Goal: Information Seeking & Learning: Find specific fact

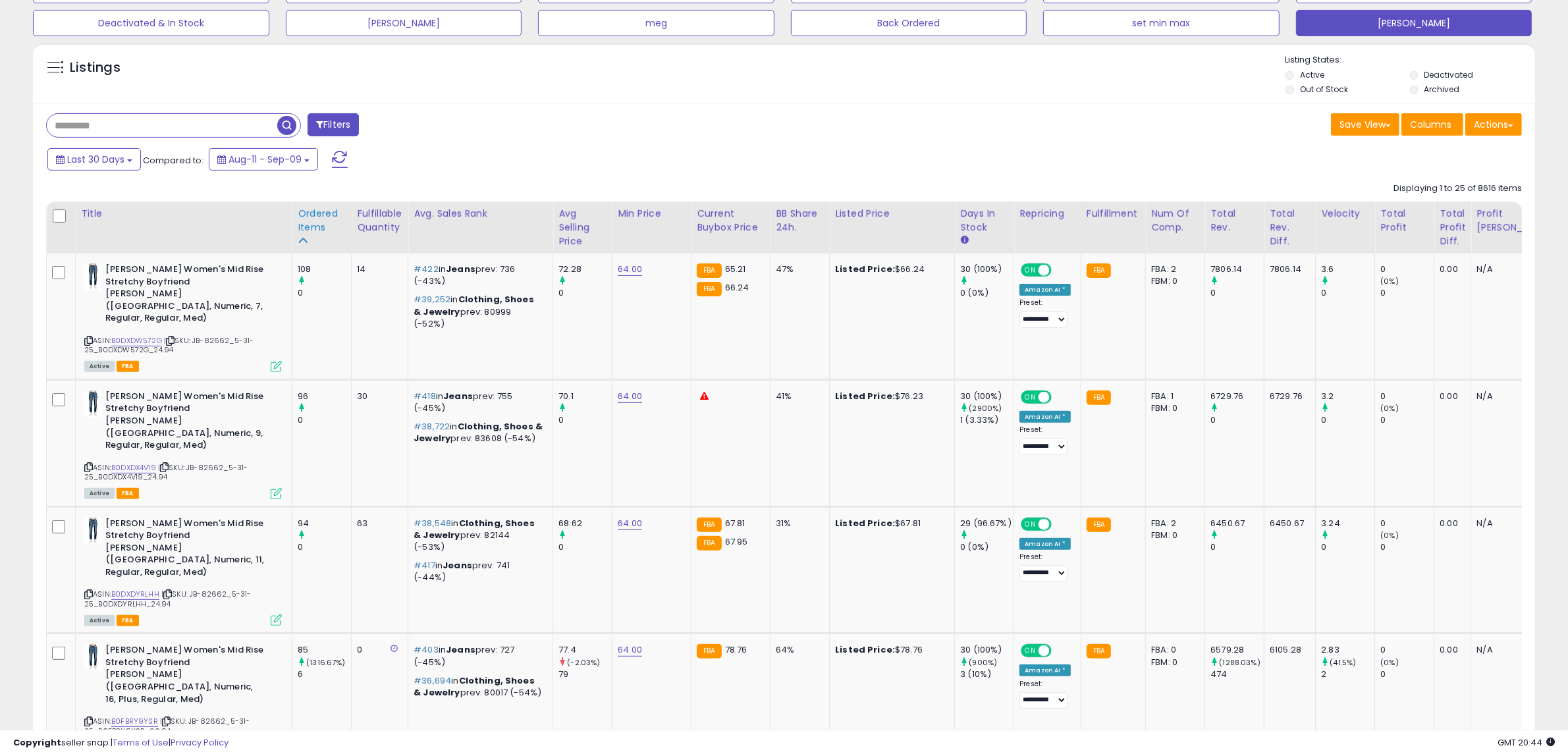
scroll to position [411, 0]
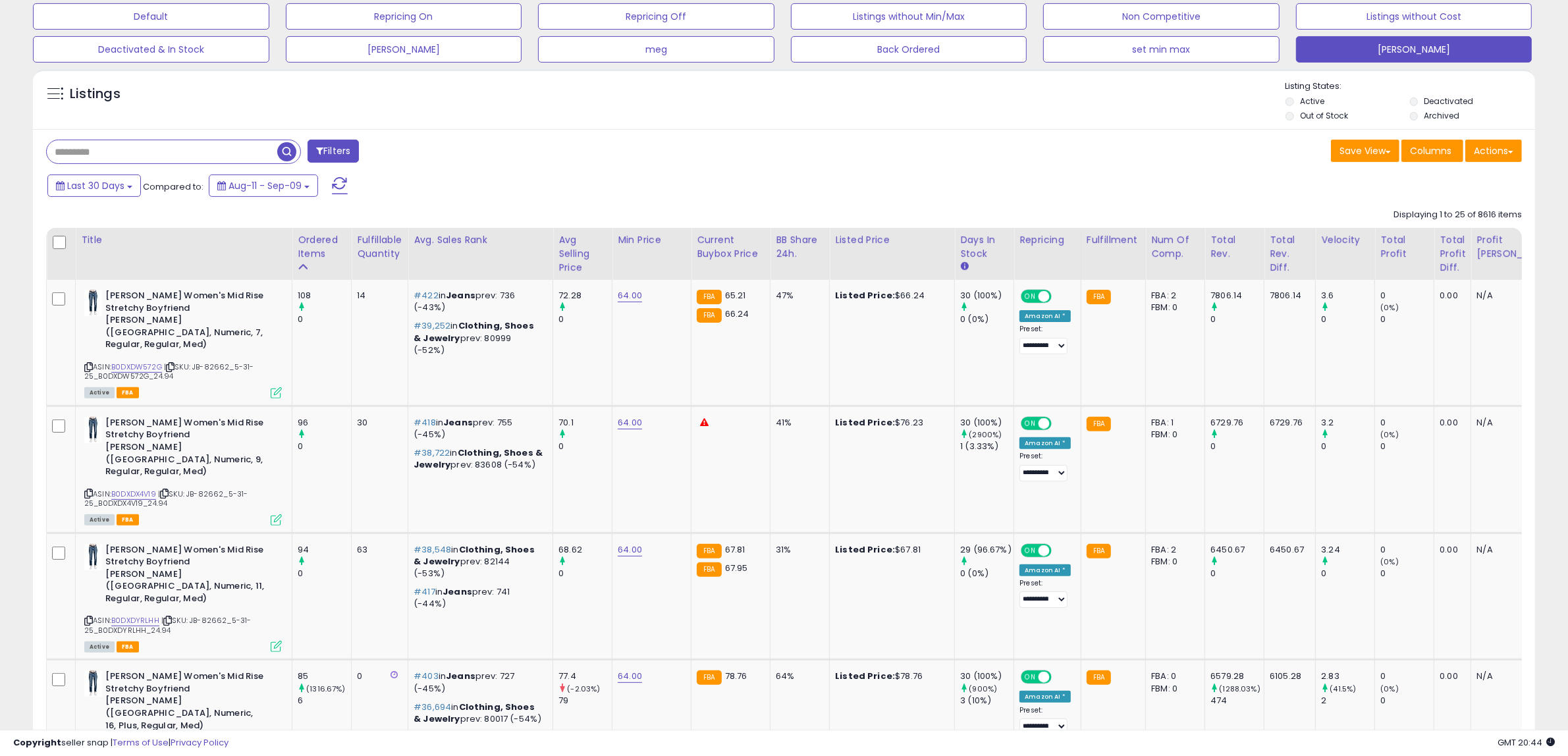
click at [120, 156] on input "text" at bounding box center [161, 151] width 231 height 23
click at [117, 155] on input "text" at bounding box center [234, 151] width 376 height 23
paste input "*****"
click at [426, 152] on span "button" at bounding box center [432, 151] width 19 height 19
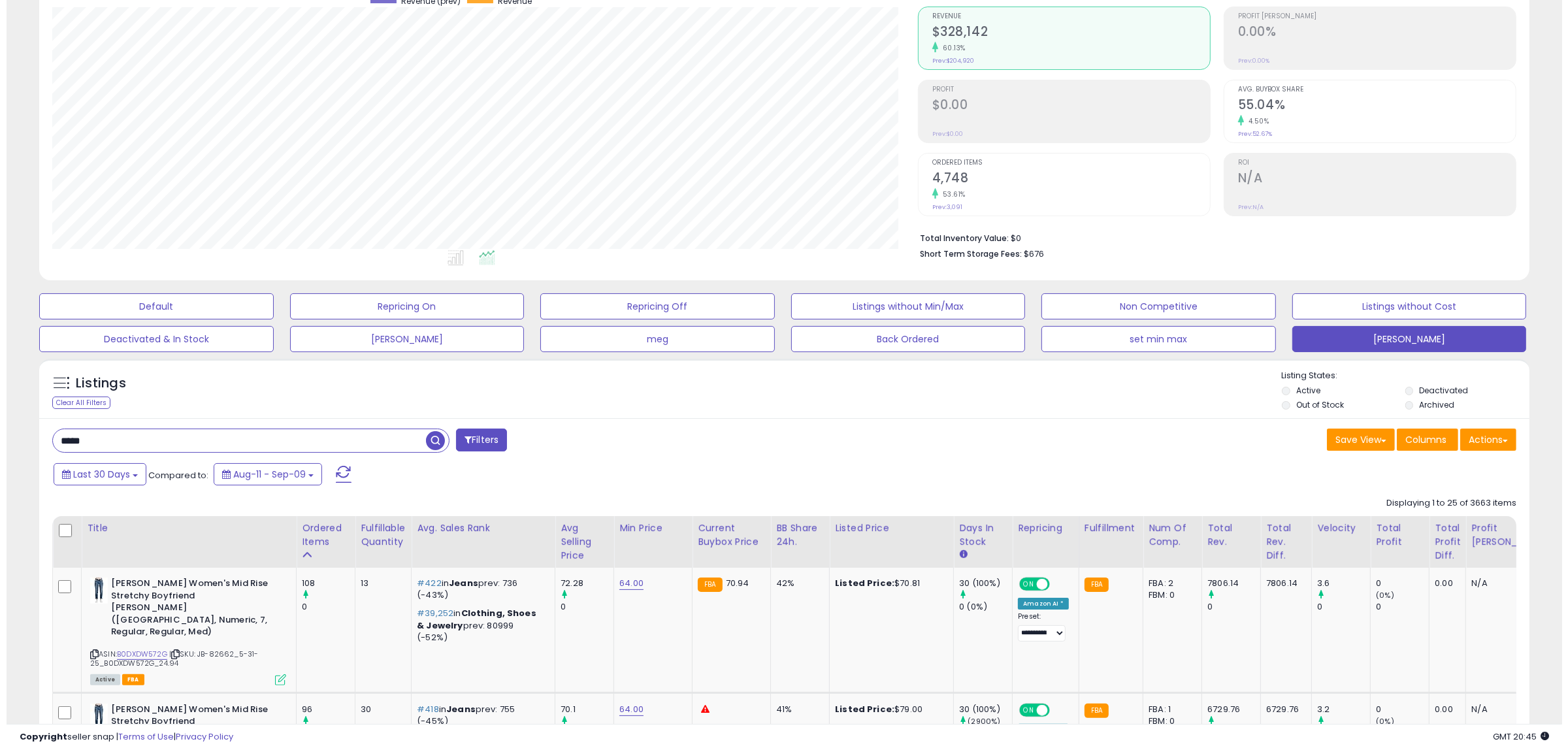
scroll to position [0, 0]
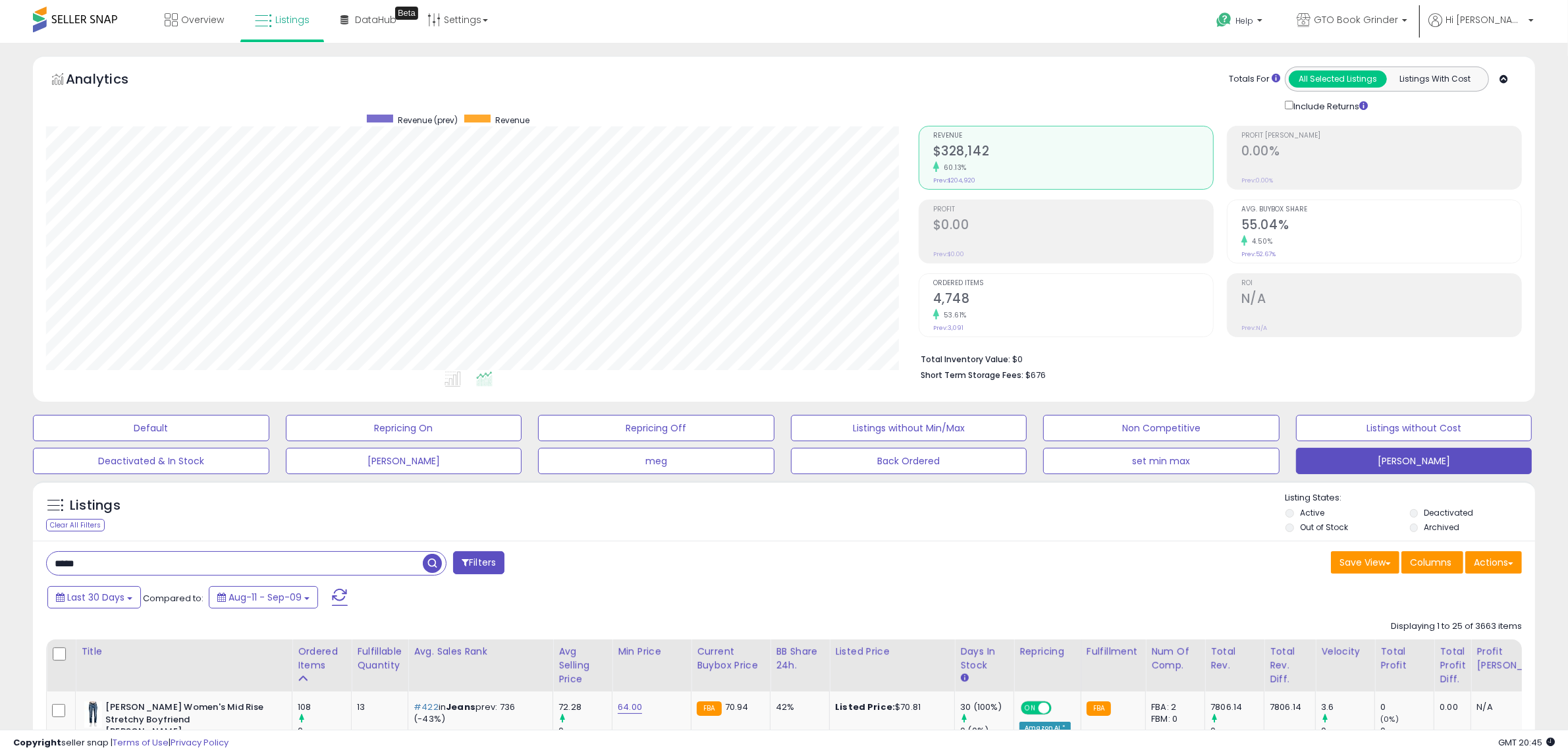
drag, startPoint x: 126, startPoint y: 552, endPoint x: 16, endPoint y: 565, distance: 110.8
paste input "text"
type input "*****"
click at [428, 559] on span "button" at bounding box center [432, 563] width 19 height 19
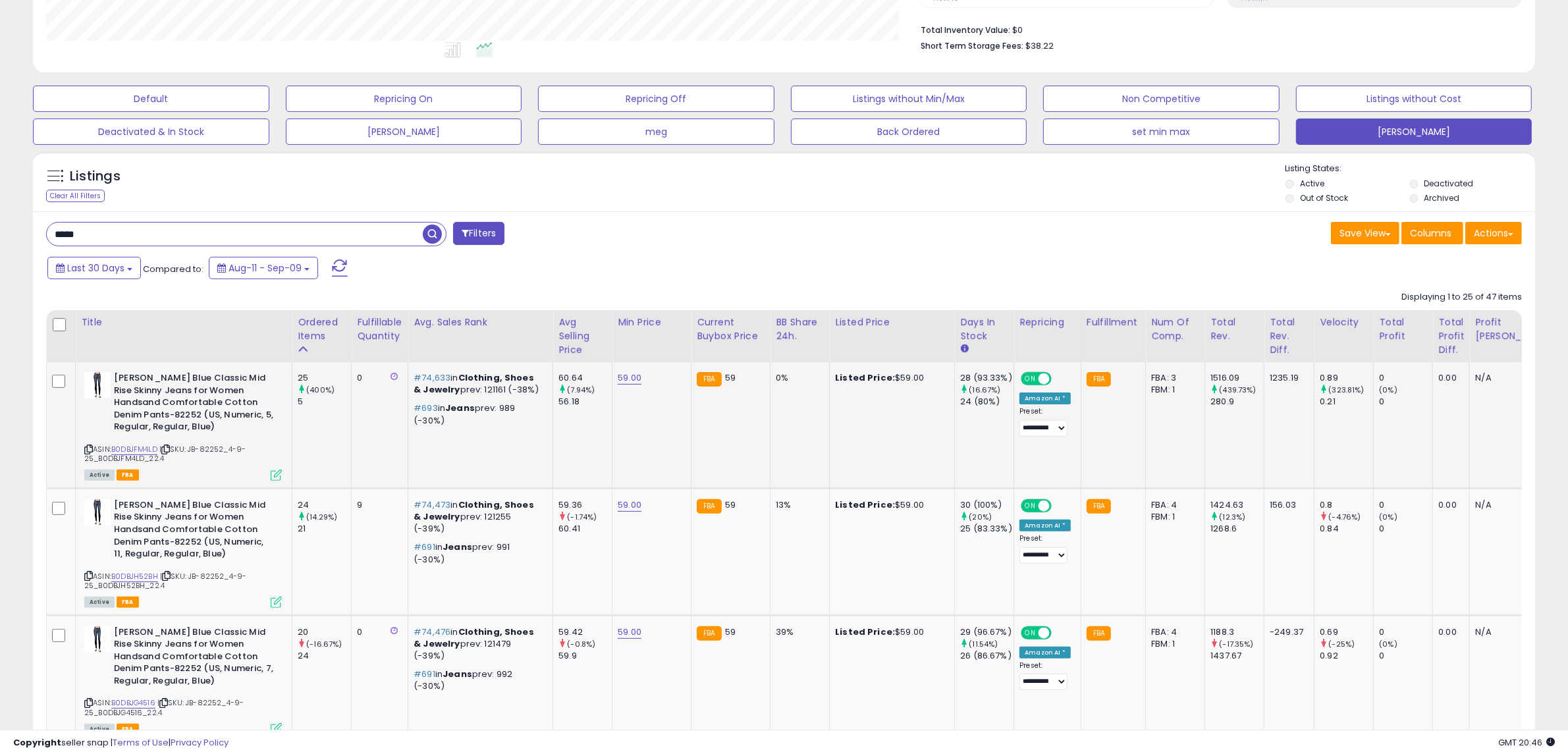
scroll to position [270, 873]
click at [94, 324] on div "Title" at bounding box center [183, 322] width 205 height 14
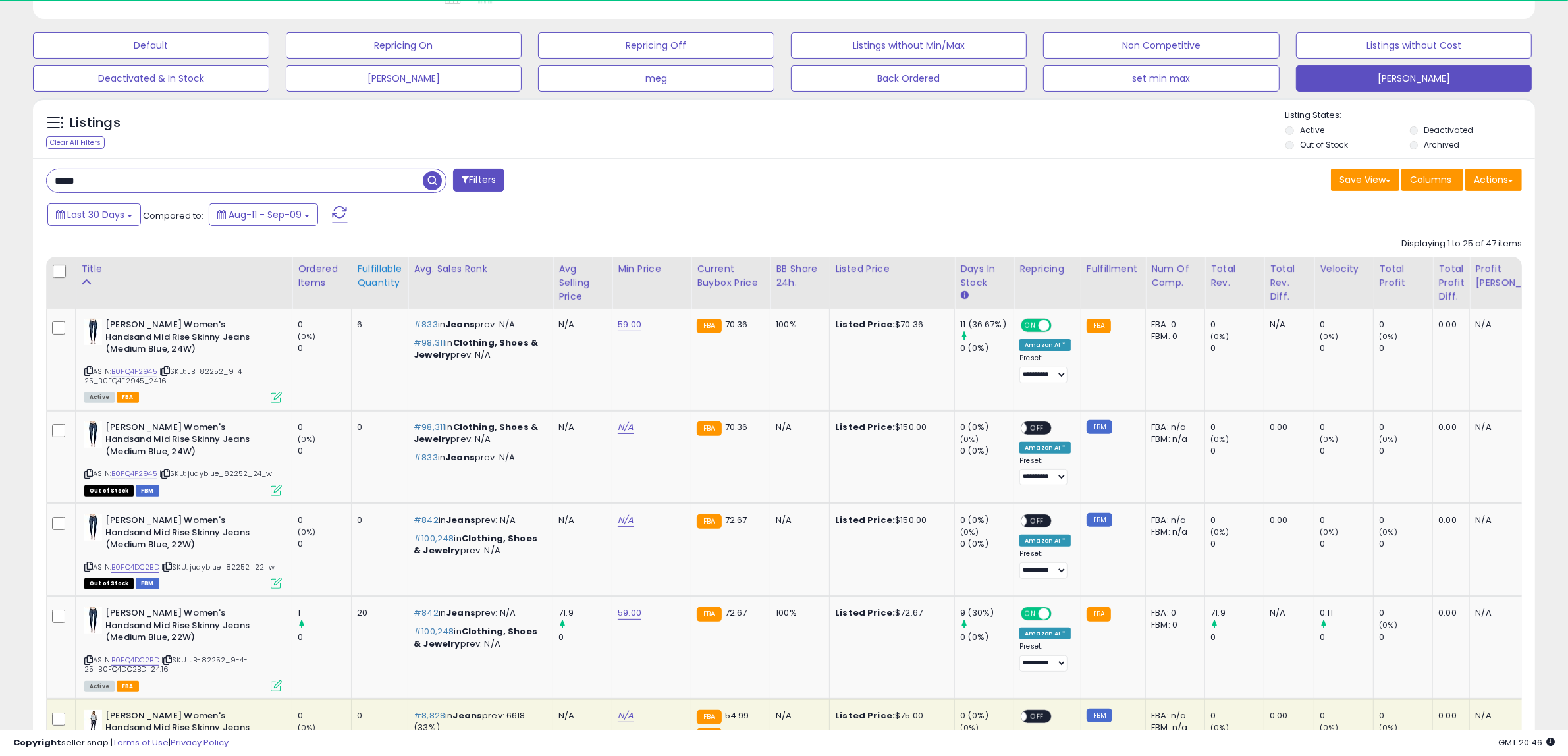
scroll to position [411, 0]
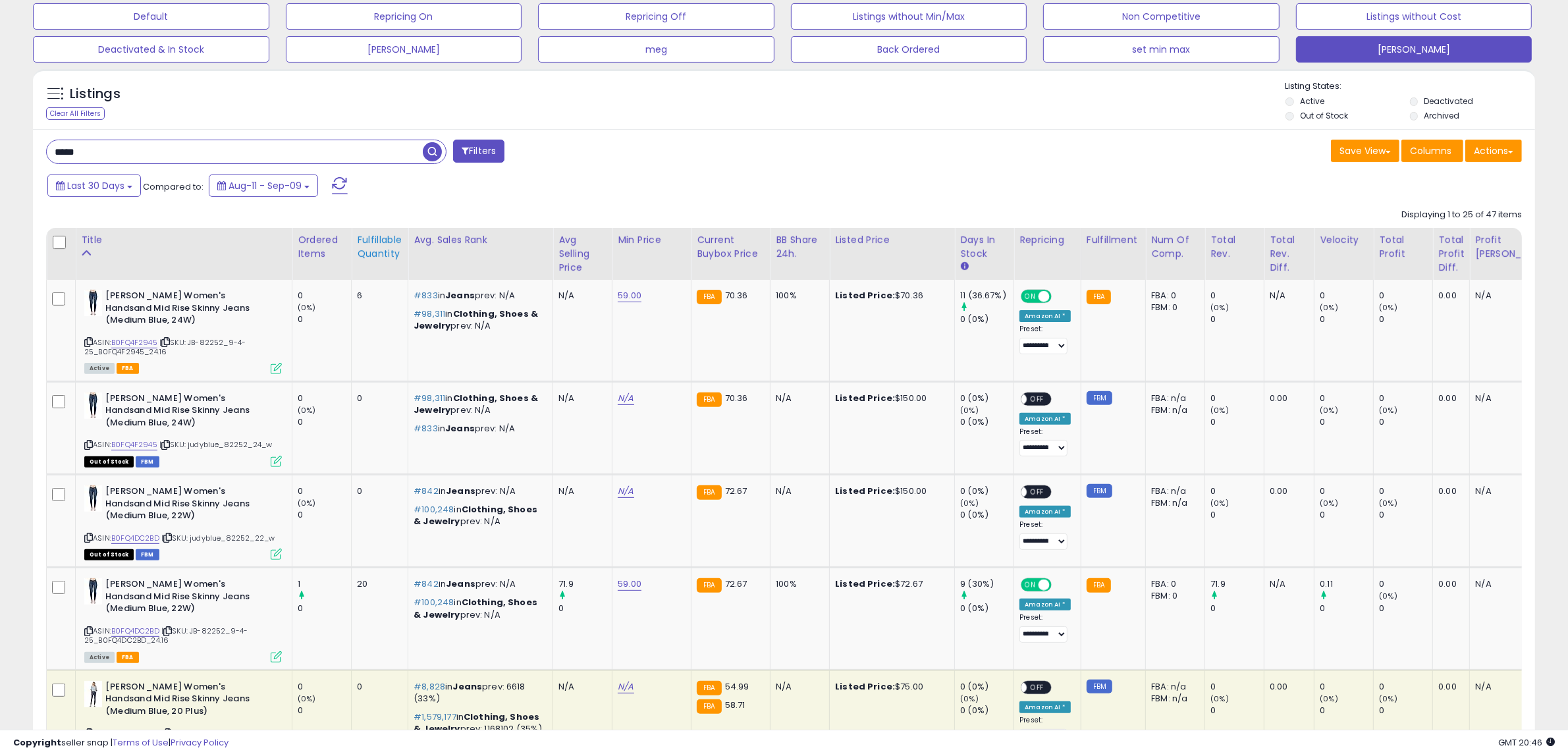
click at [366, 257] on div "Fulfillable Quantity" at bounding box center [379, 247] width 46 height 28
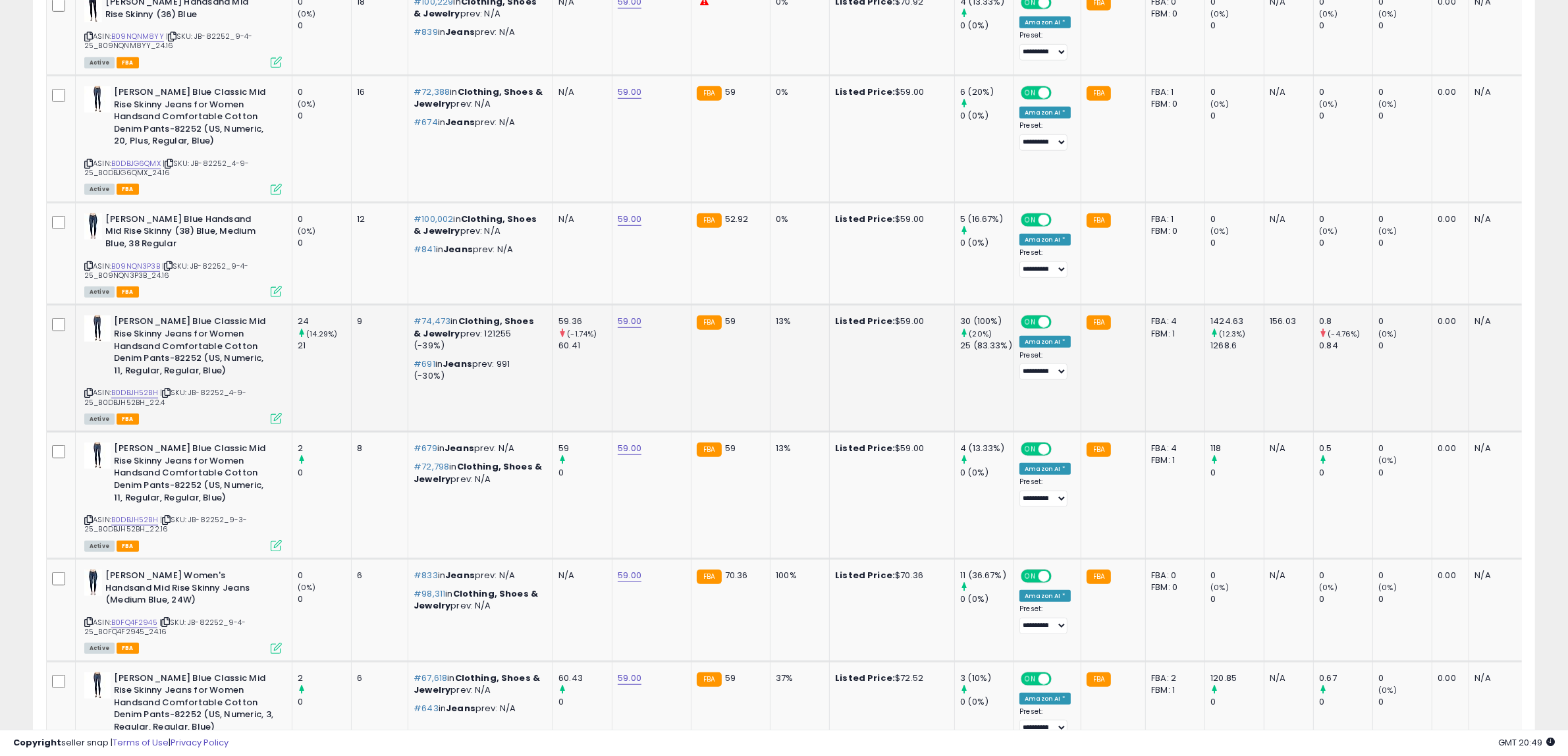
scroll to position [1234, 0]
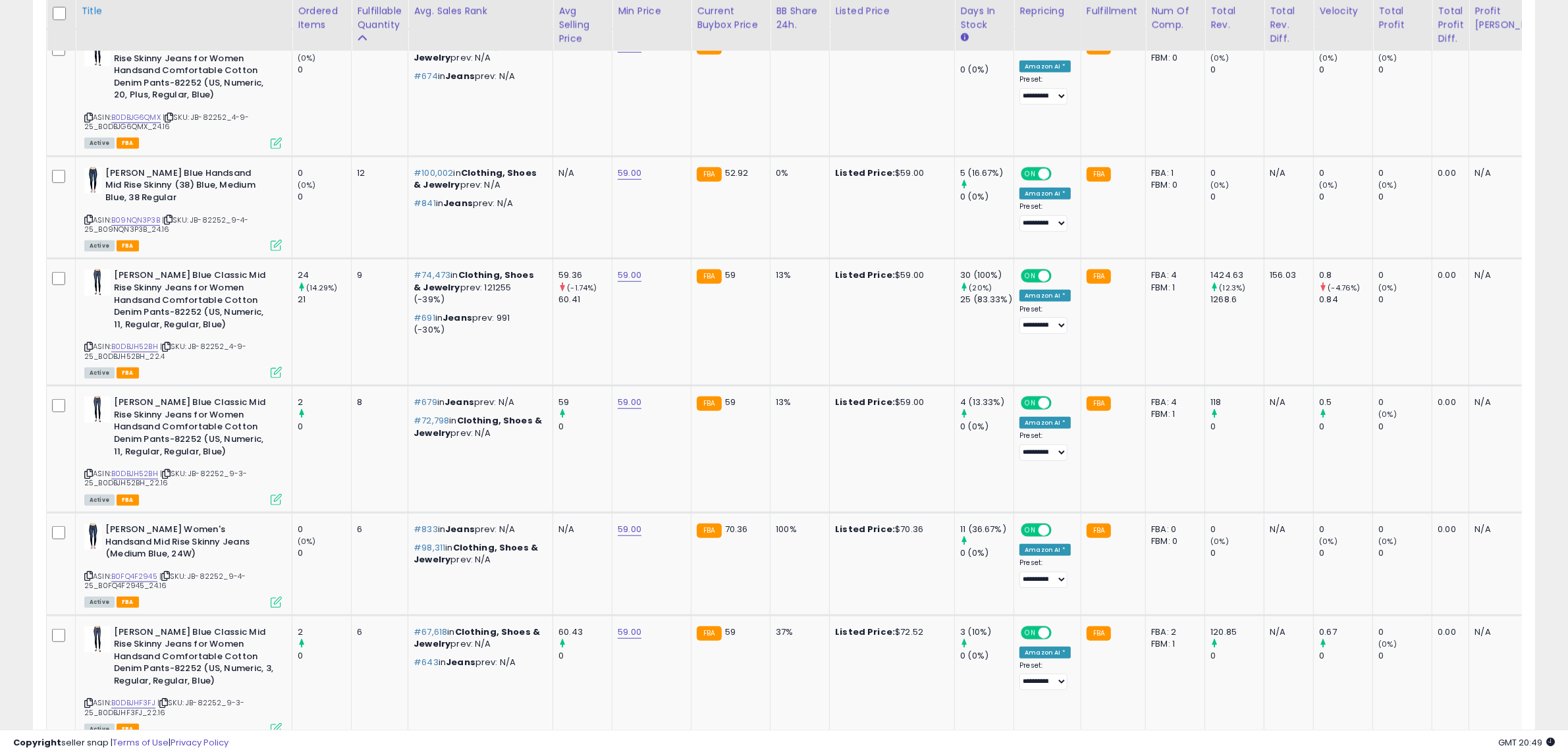
click at [94, 8] on div "Title" at bounding box center [183, 11] width 205 height 14
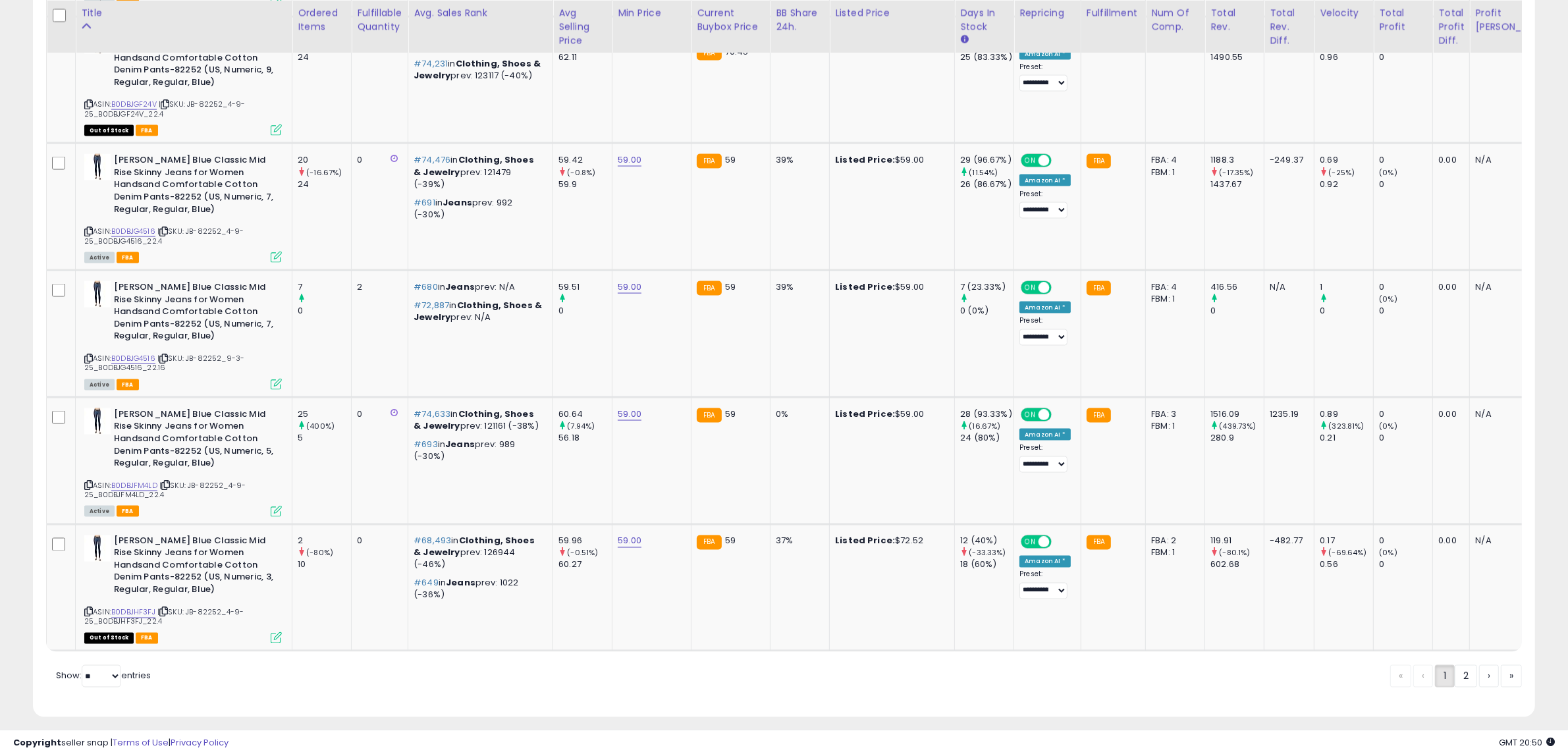
scroll to position [2605, 0]
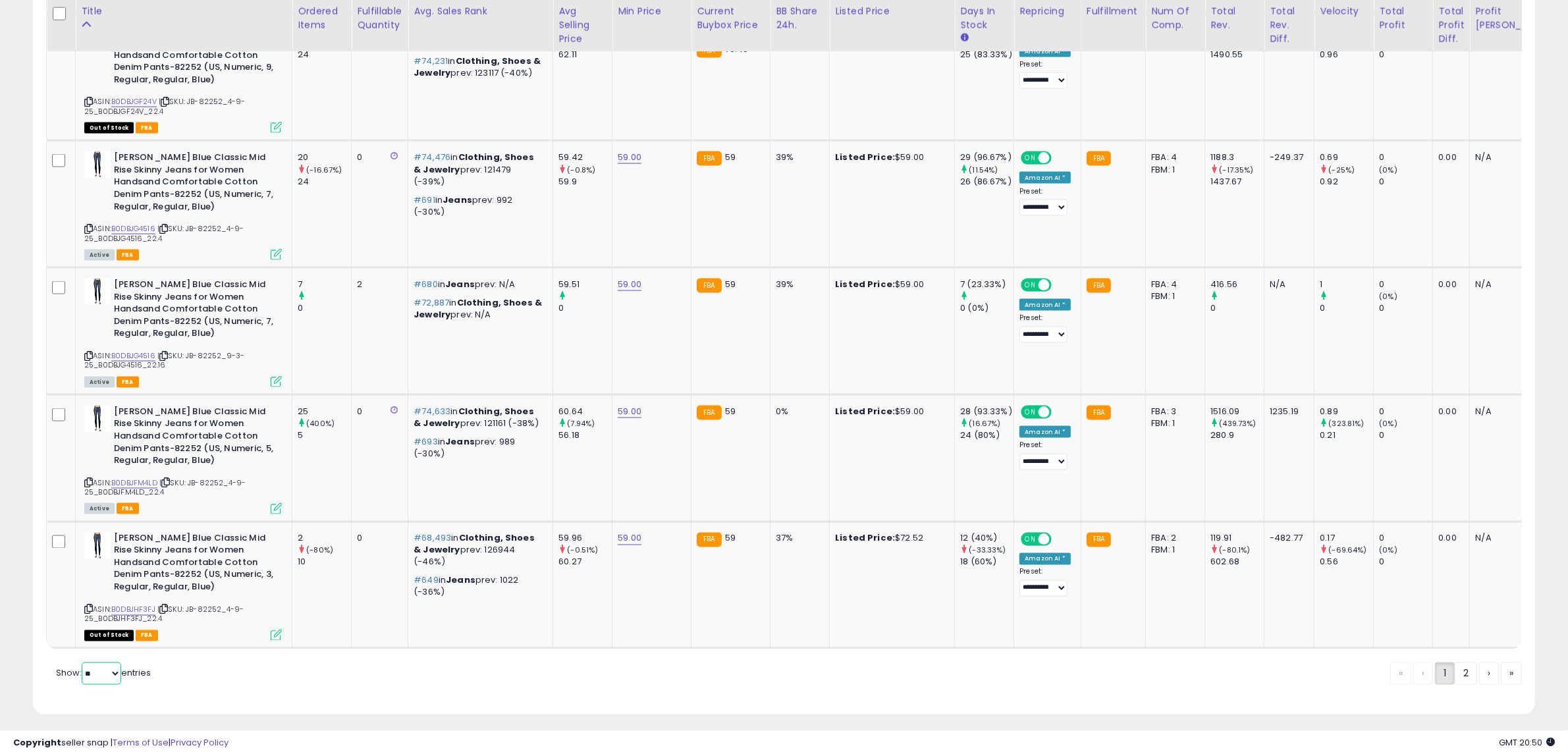
click at [117, 666] on select "** **" at bounding box center [101, 673] width 40 height 22
select select "**"
click at [83, 662] on select "** **" at bounding box center [101, 673] width 40 height 22
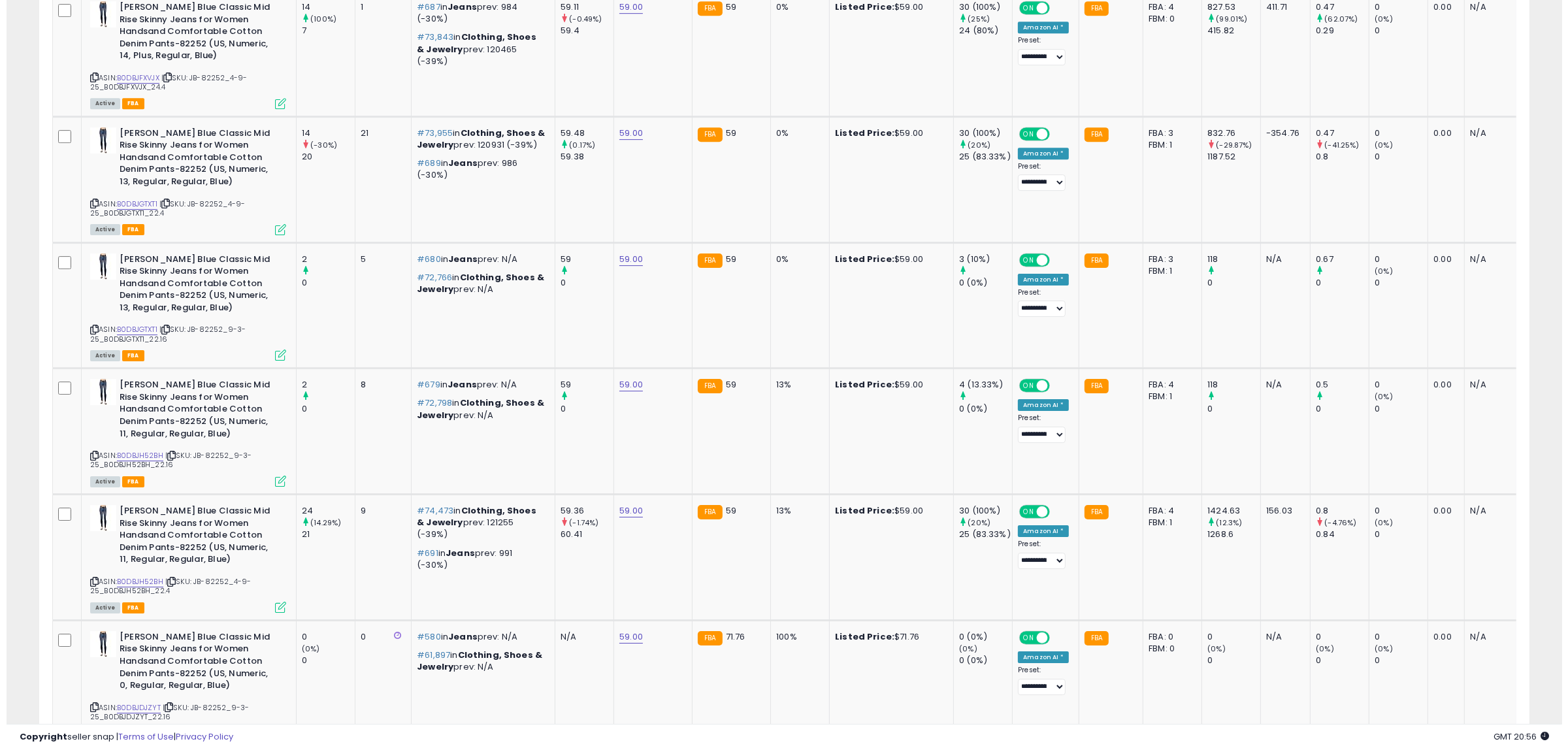
scroll to position [0, 0]
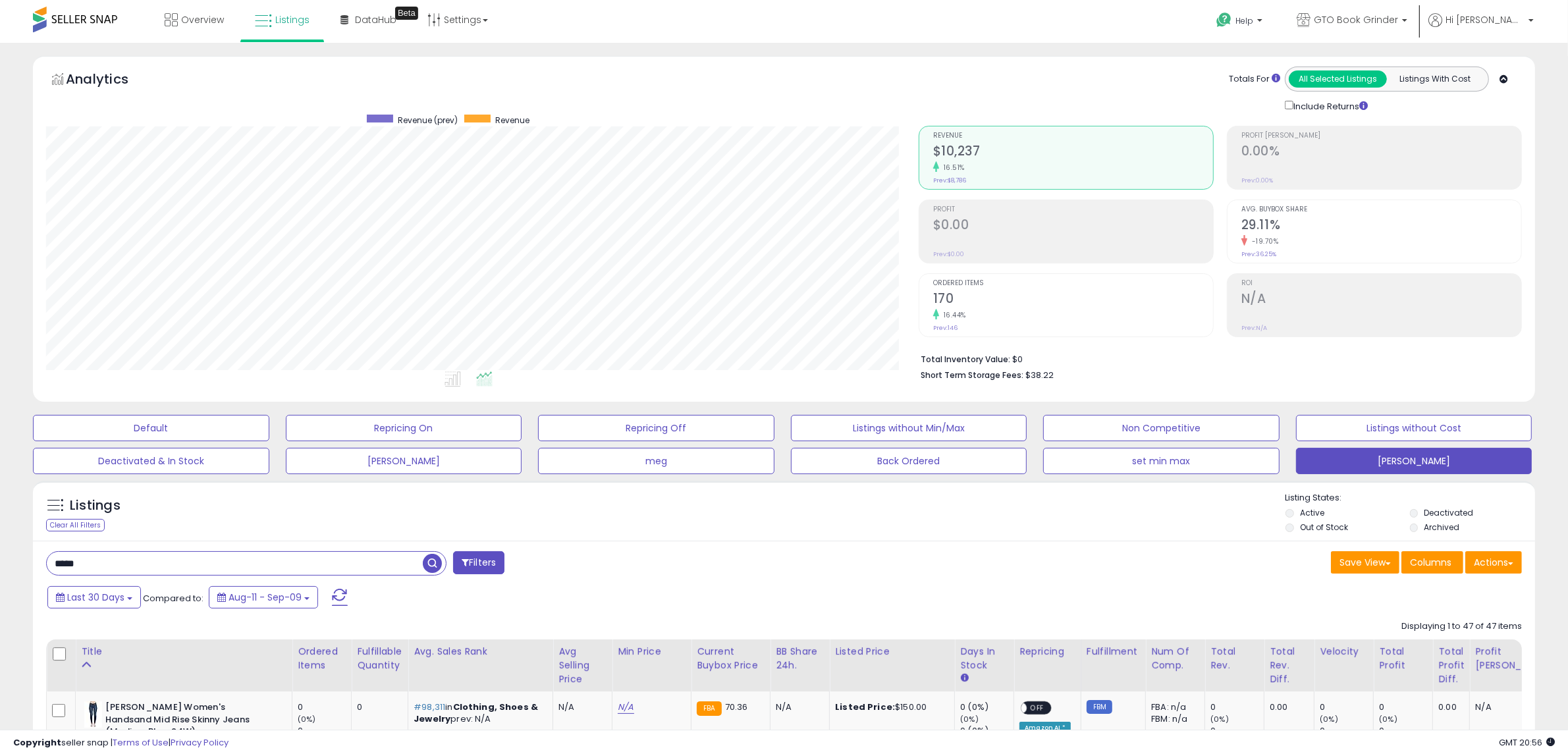
drag, startPoint x: 101, startPoint y: 567, endPoint x: 30, endPoint y: 567, distance: 71.0
paste input "text"
click at [432, 562] on span "button" at bounding box center [432, 563] width 19 height 19
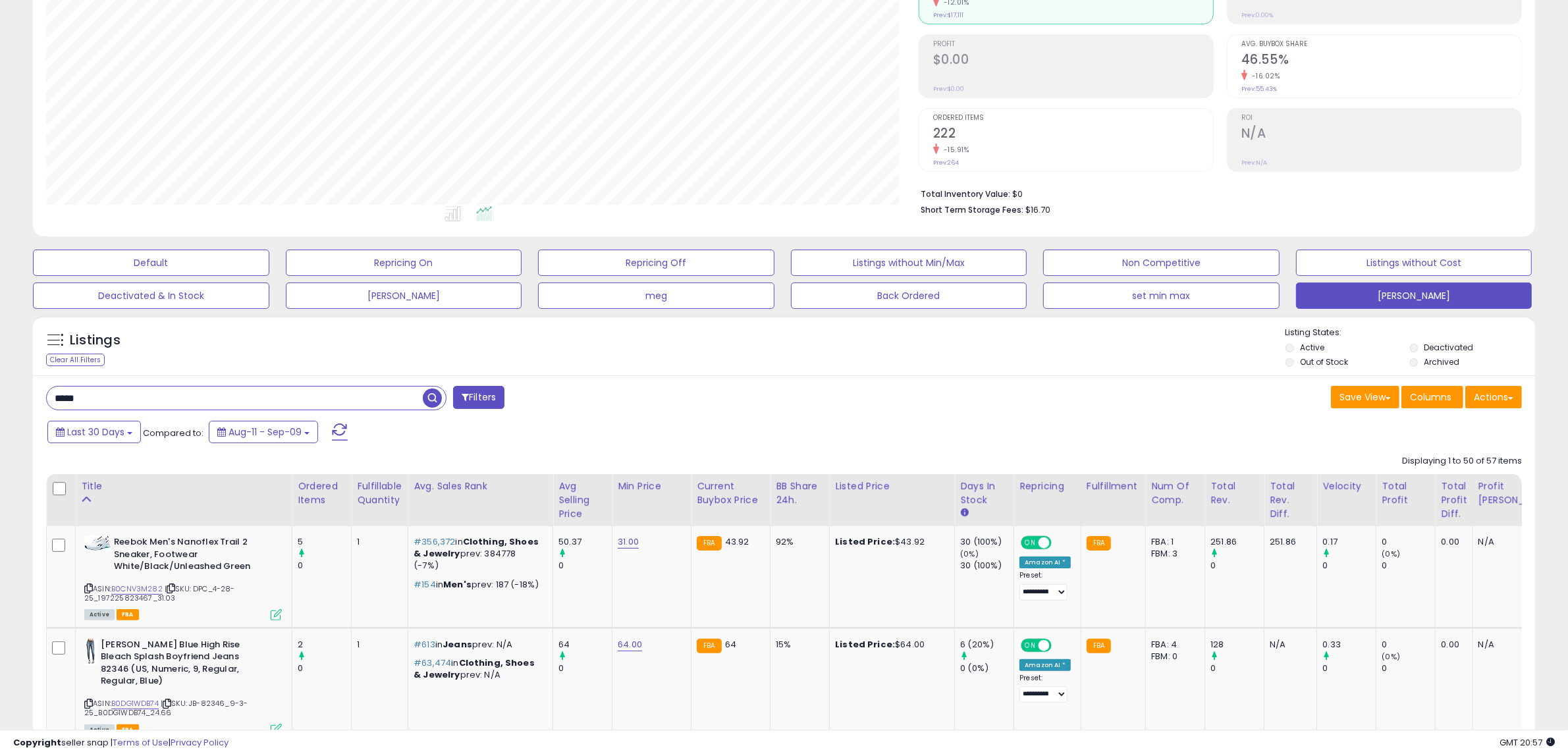
scroll to position [165, 0]
click at [92, 485] on div "Title" at bounding box center [183, 487] width 205 height 14
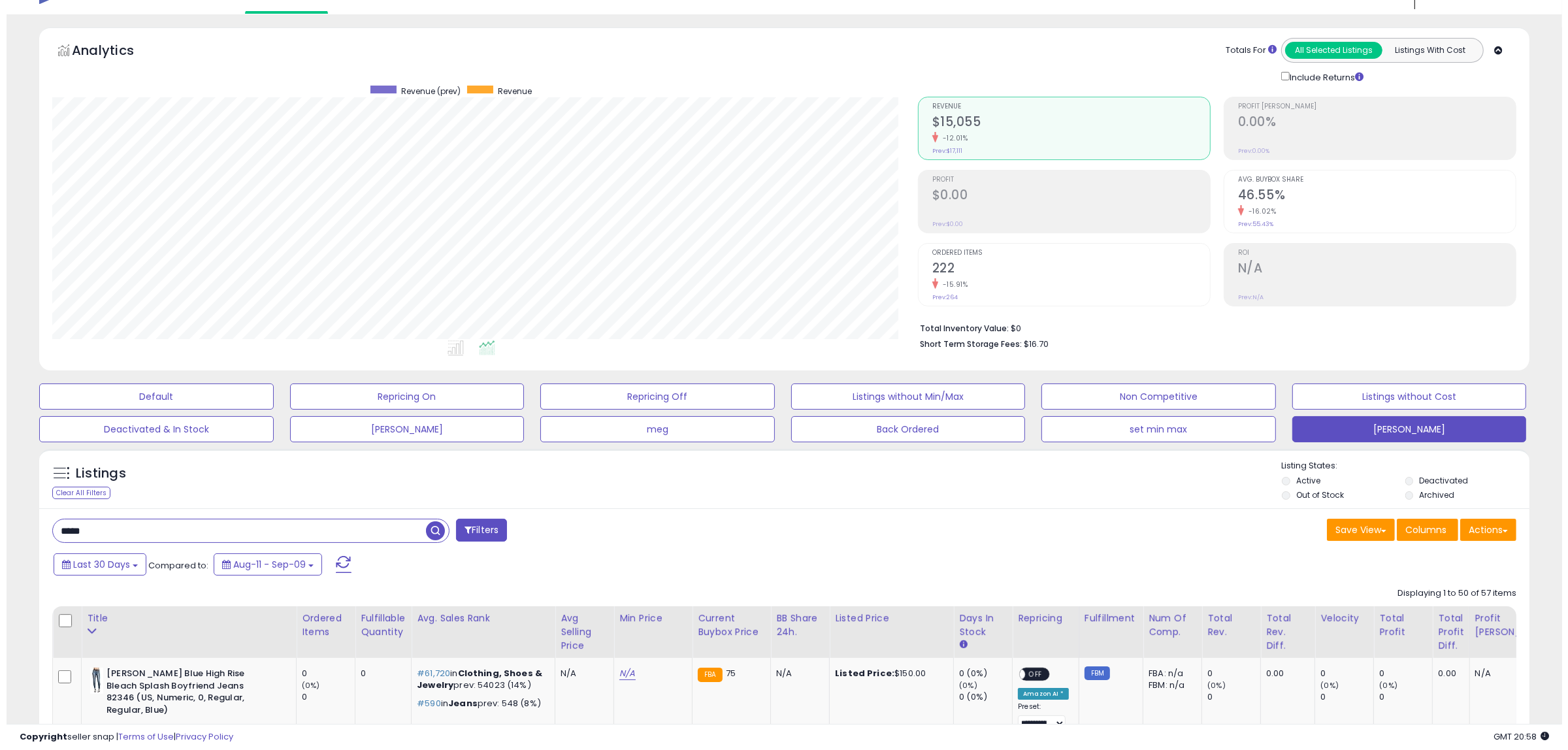
scroll to position [0, 0]
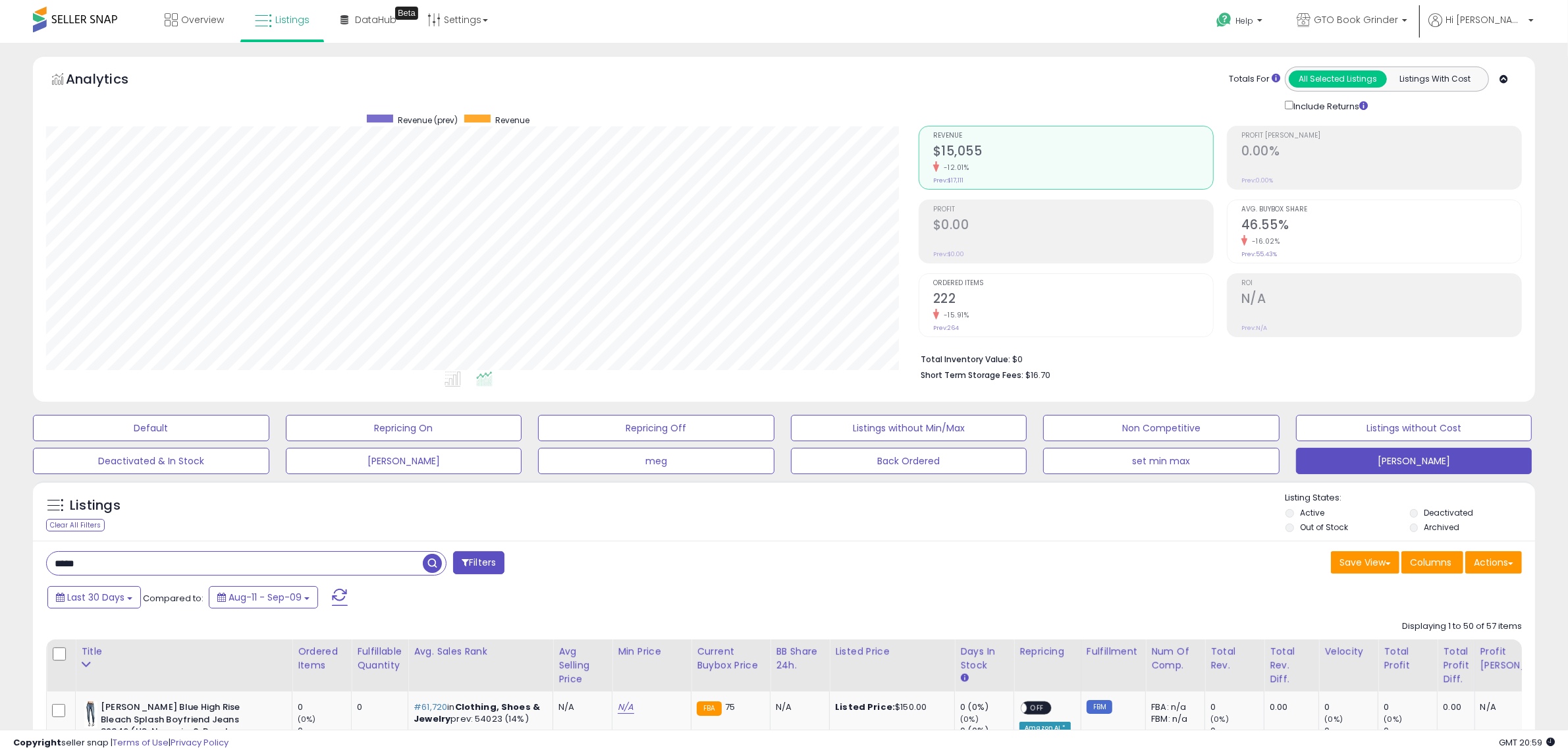
drag, startPoint x: 103, startPoint y: 559, endPoint x: 24, endPoint y: 570, distance: 79.8
paste input "text"
click at [426, 565] on span "button" at bounding box center [432, 563] width 19 height 19
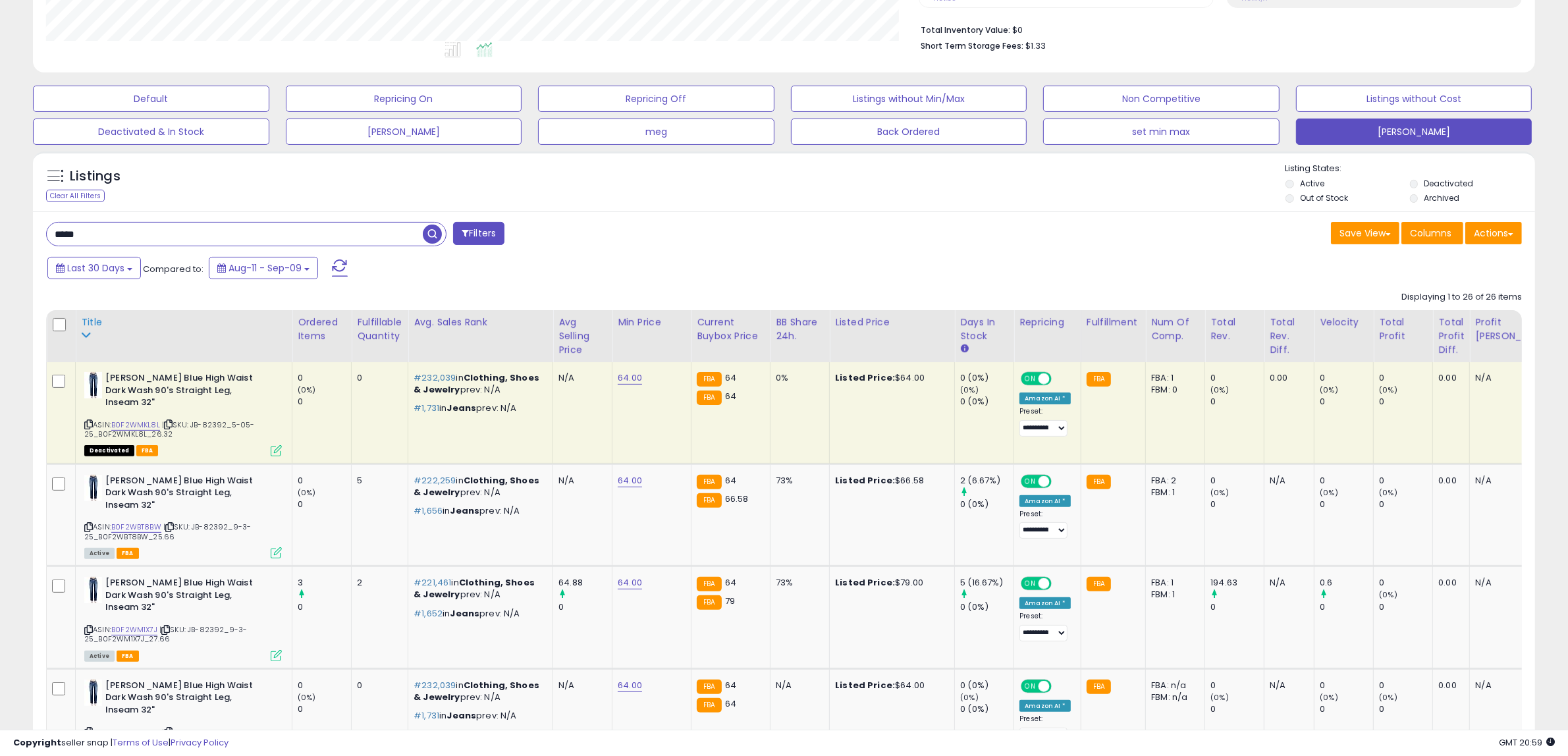
scroll to position [270, 873]
click at [94, 323] on div "Title" at bounding box center [183, 322] width 205 height 14
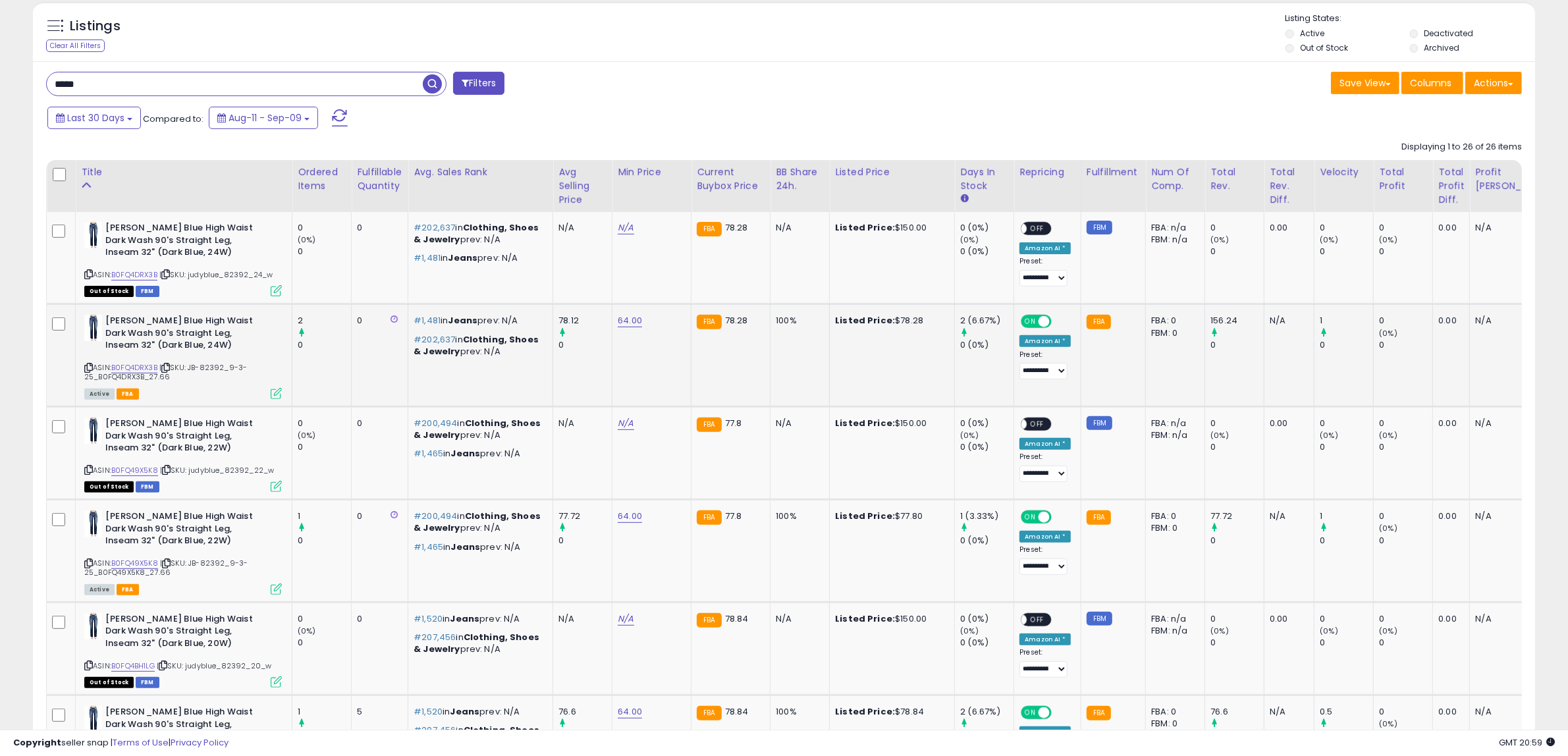
scroll to position [494, 0]
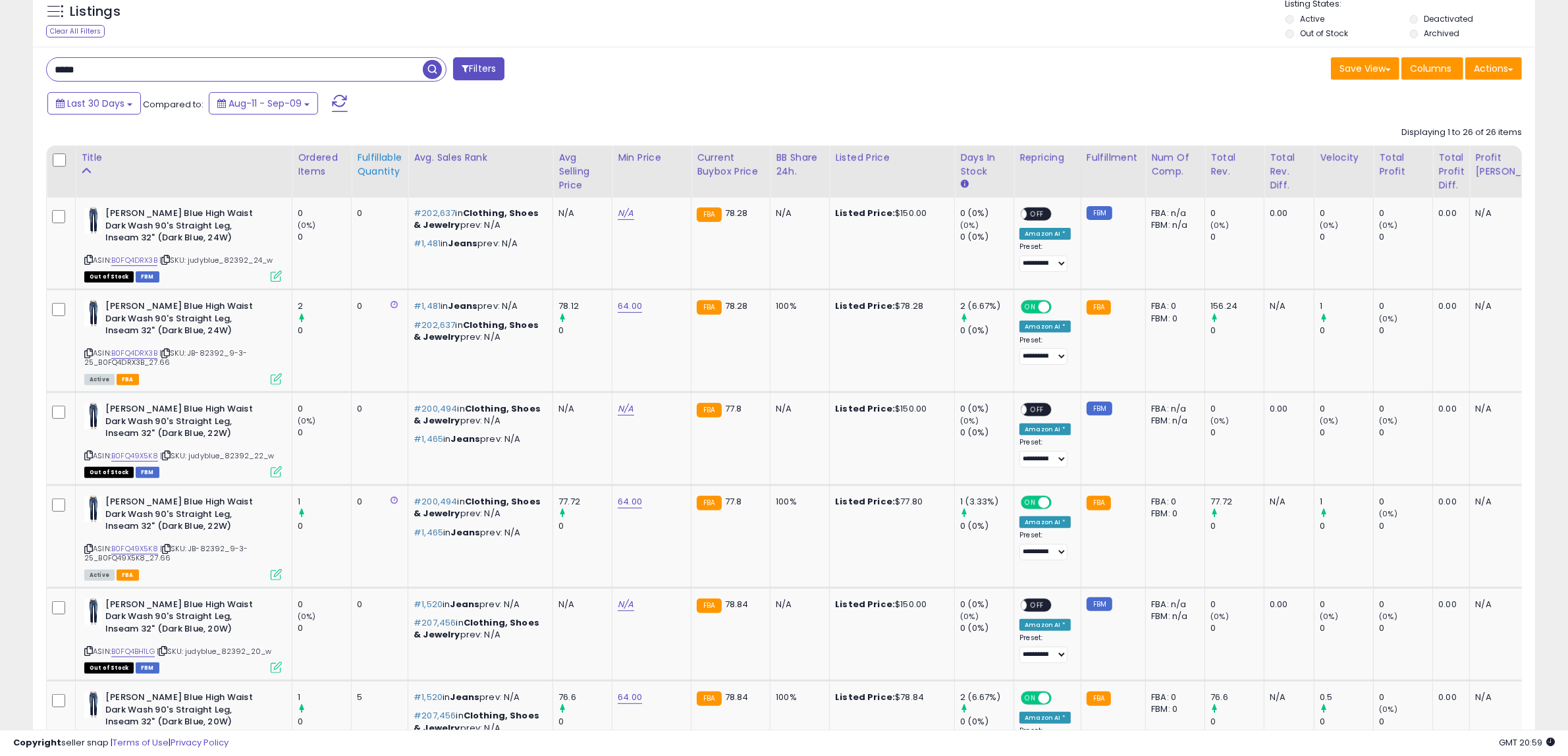
click at [384, 168] on div "Fulfillable Quantity" at bounding box center [379, 164] width 46 height 28
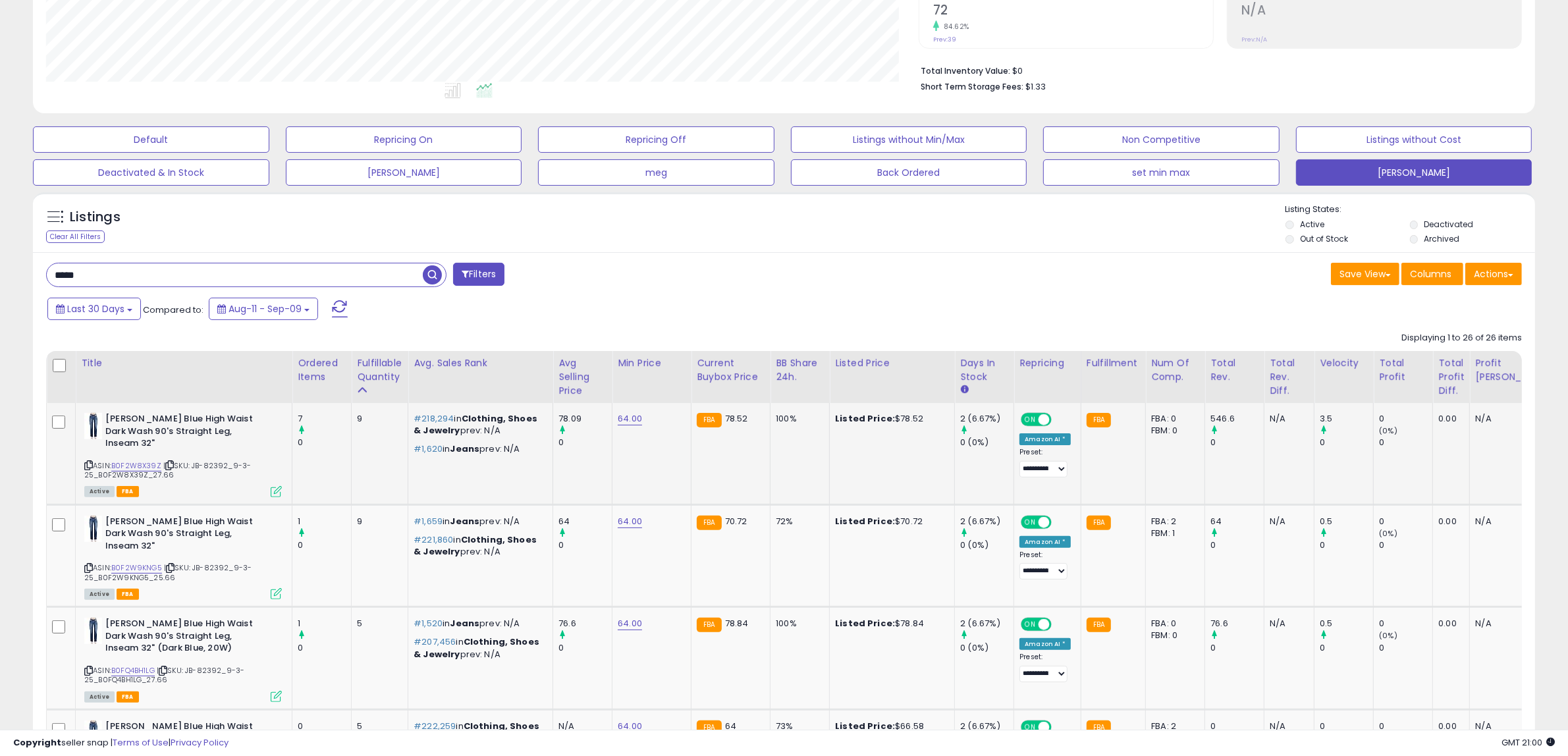
scroll to position [247, 0]
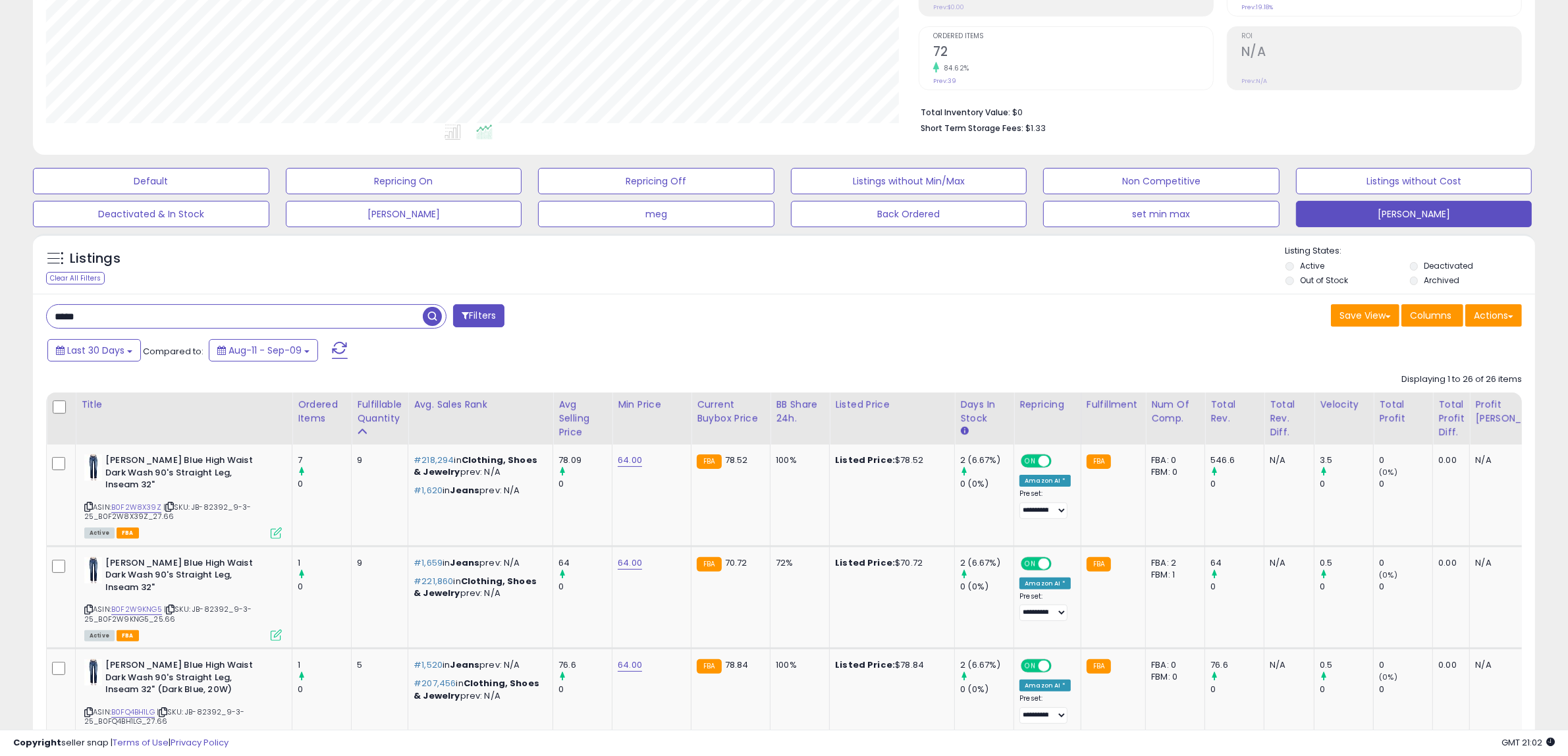
drag, startPoint x: 111, startPoint y: 311, endPoint x: 33, endPoint y: 310, distance: 78.0
paste input "text"
click at [429, 313] on span "button" at bounding box center [432, 316] width 19 height 19
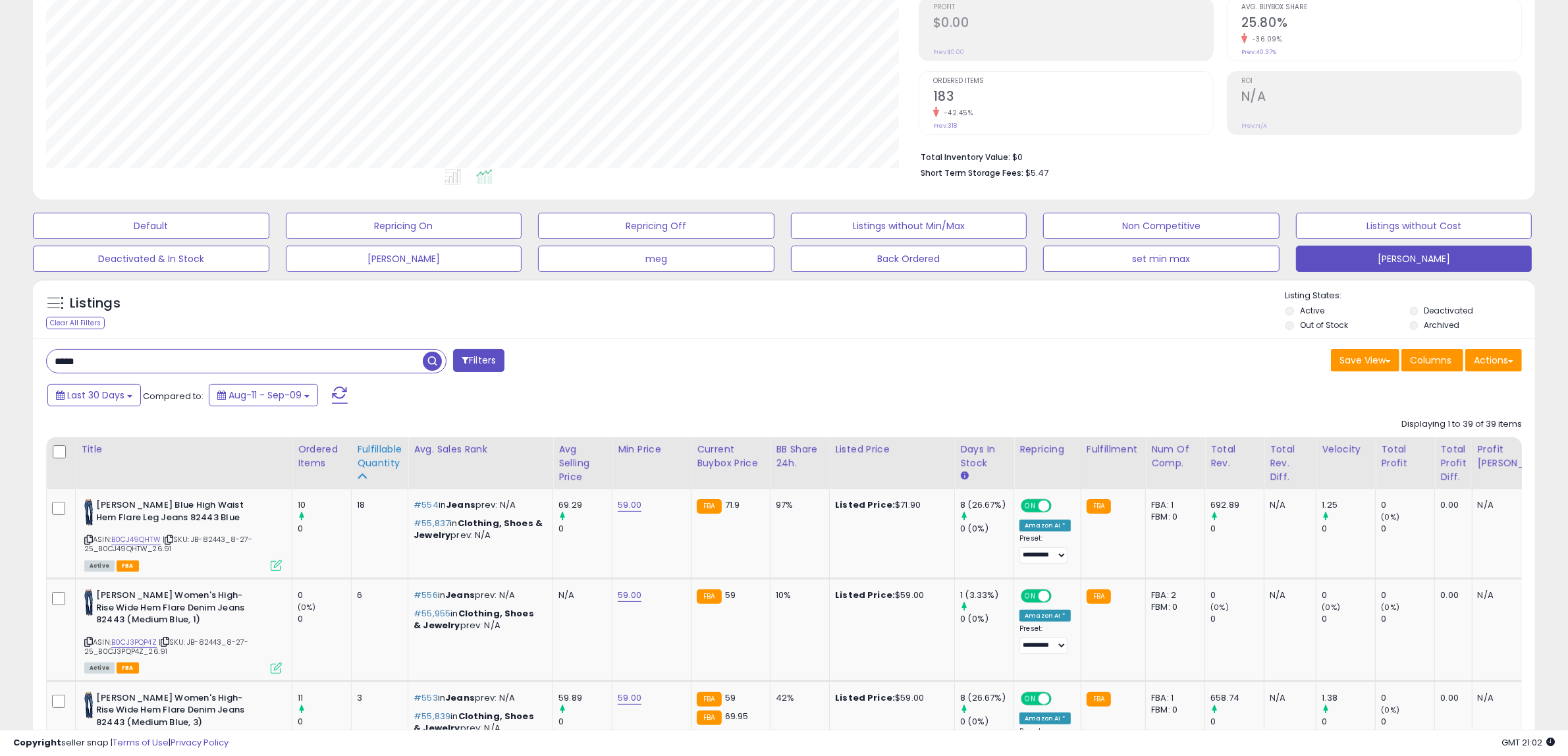
scroll to position [270, 873]
click at [377, 461] on div "Fulfillable Quantity" at bounding box center [379, 456] width 46 height 28
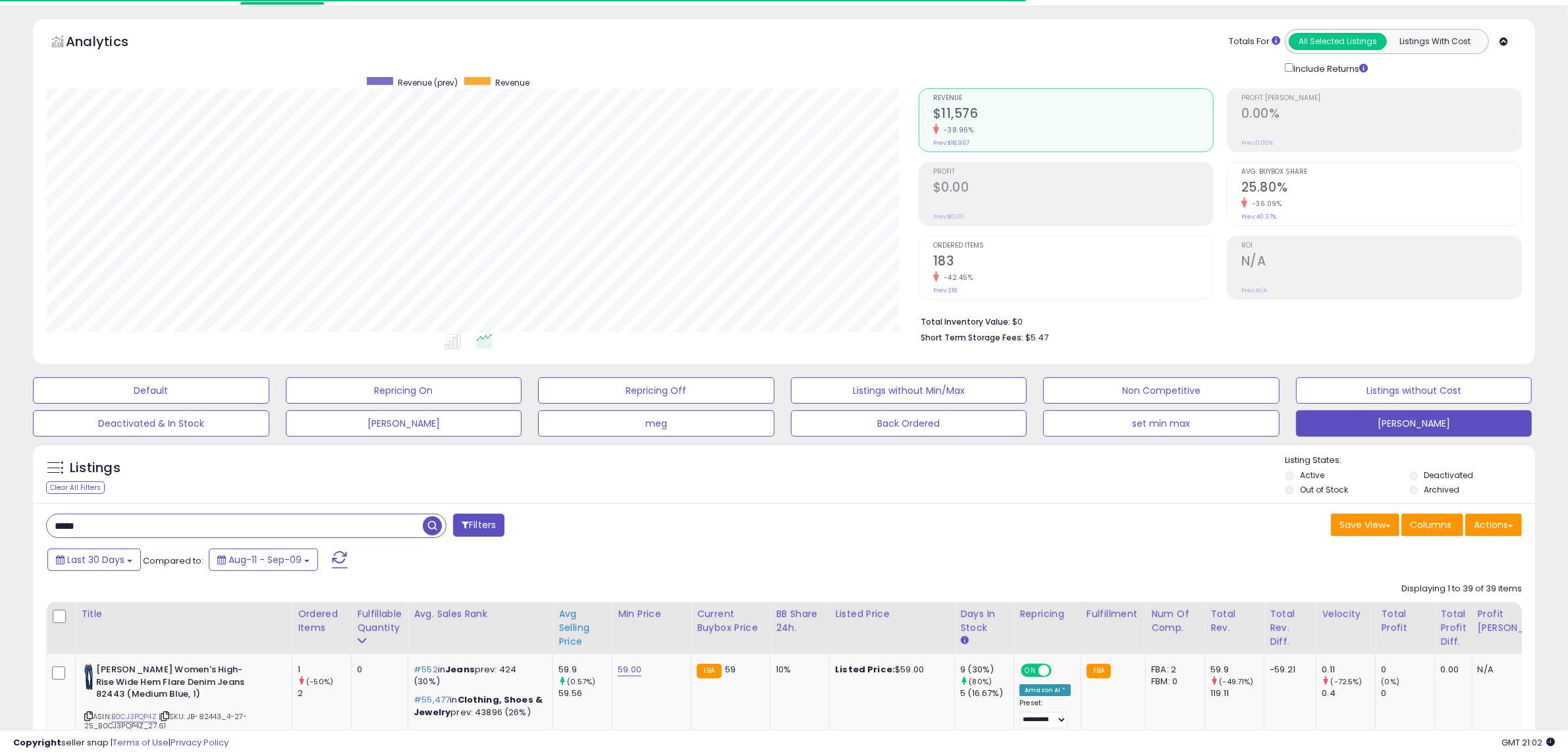
scroll to position [202, 0]
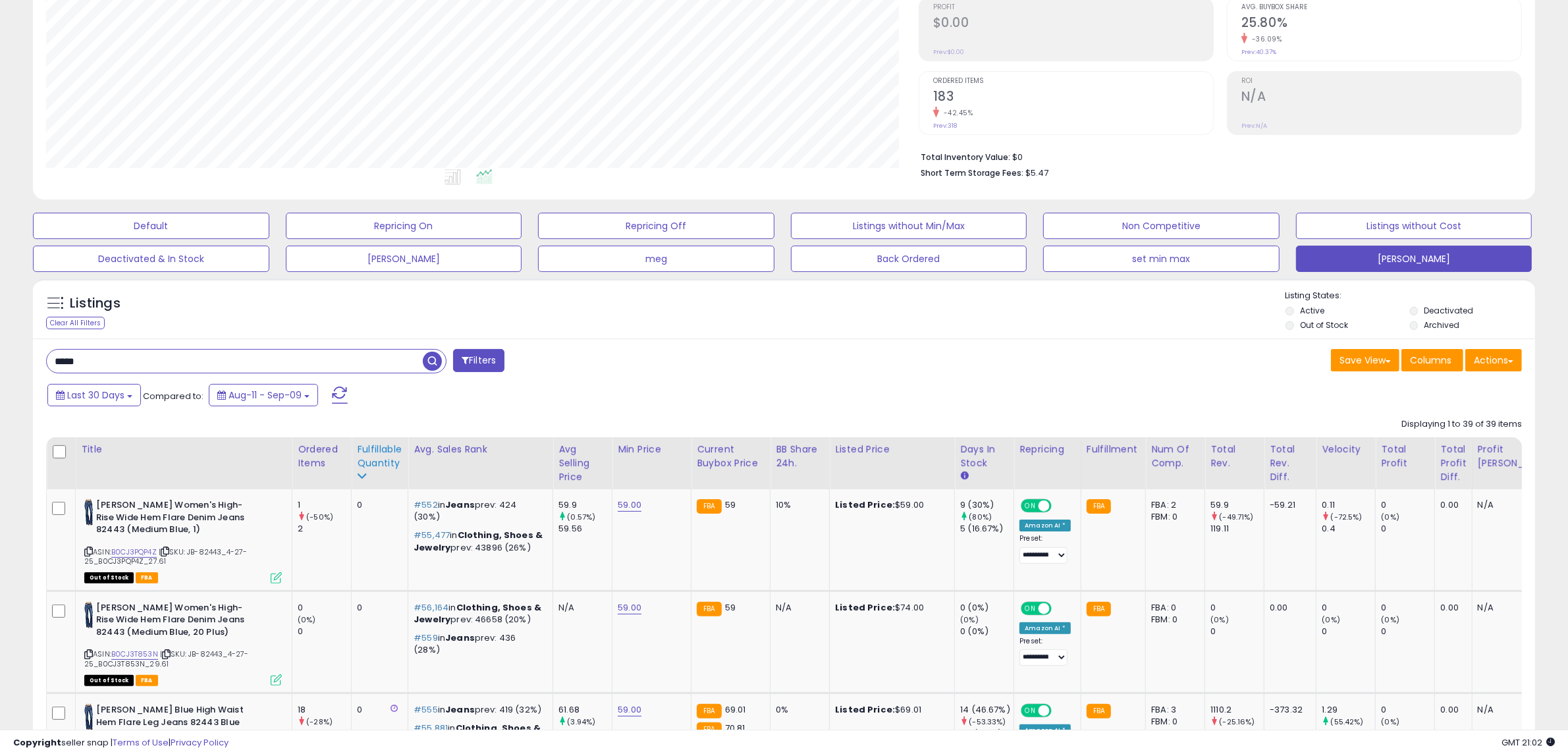
click at [380, 462] on div "Fulfillable Quantity" at bounding box center [379, 456] width 46 height 28
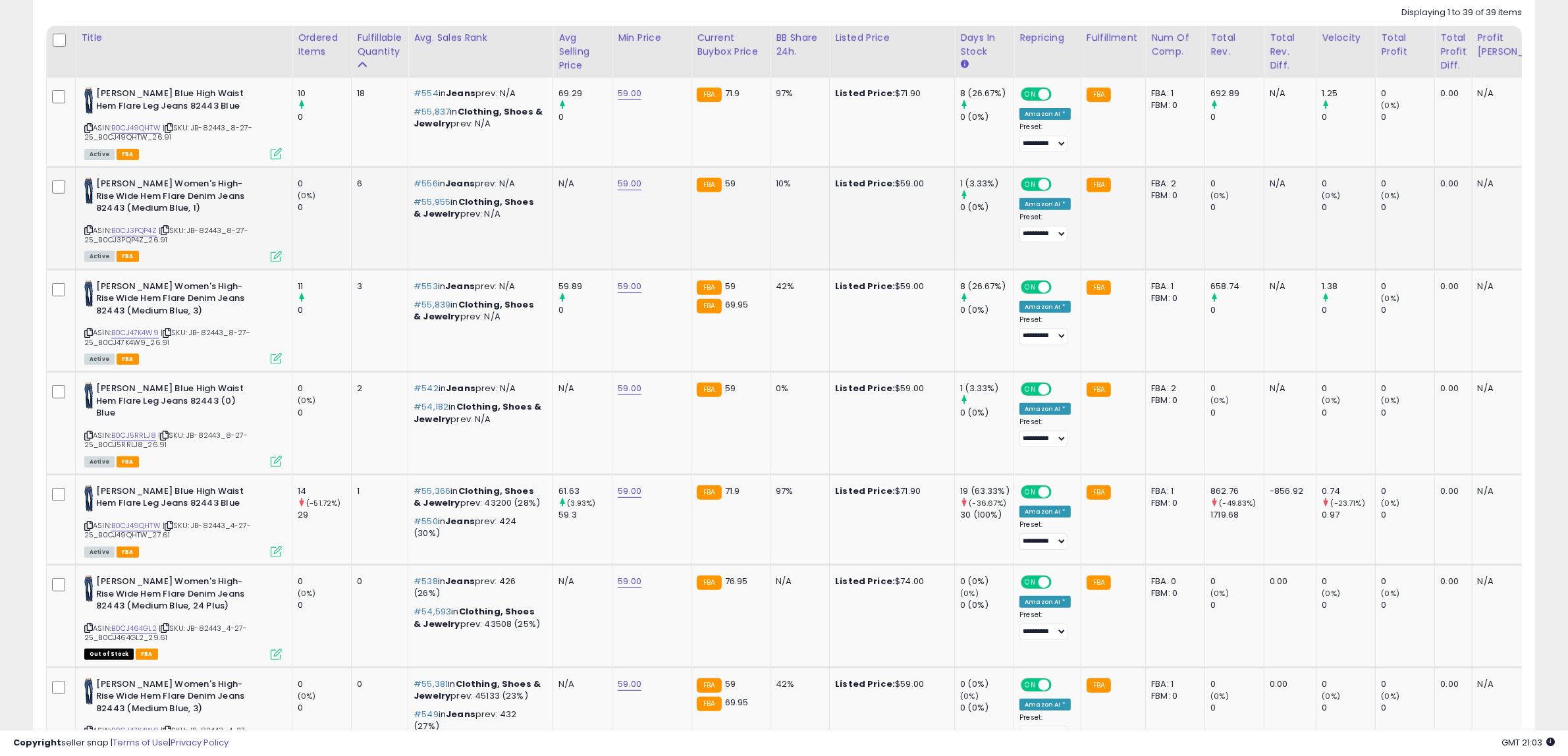
scroll to position [449, 0]
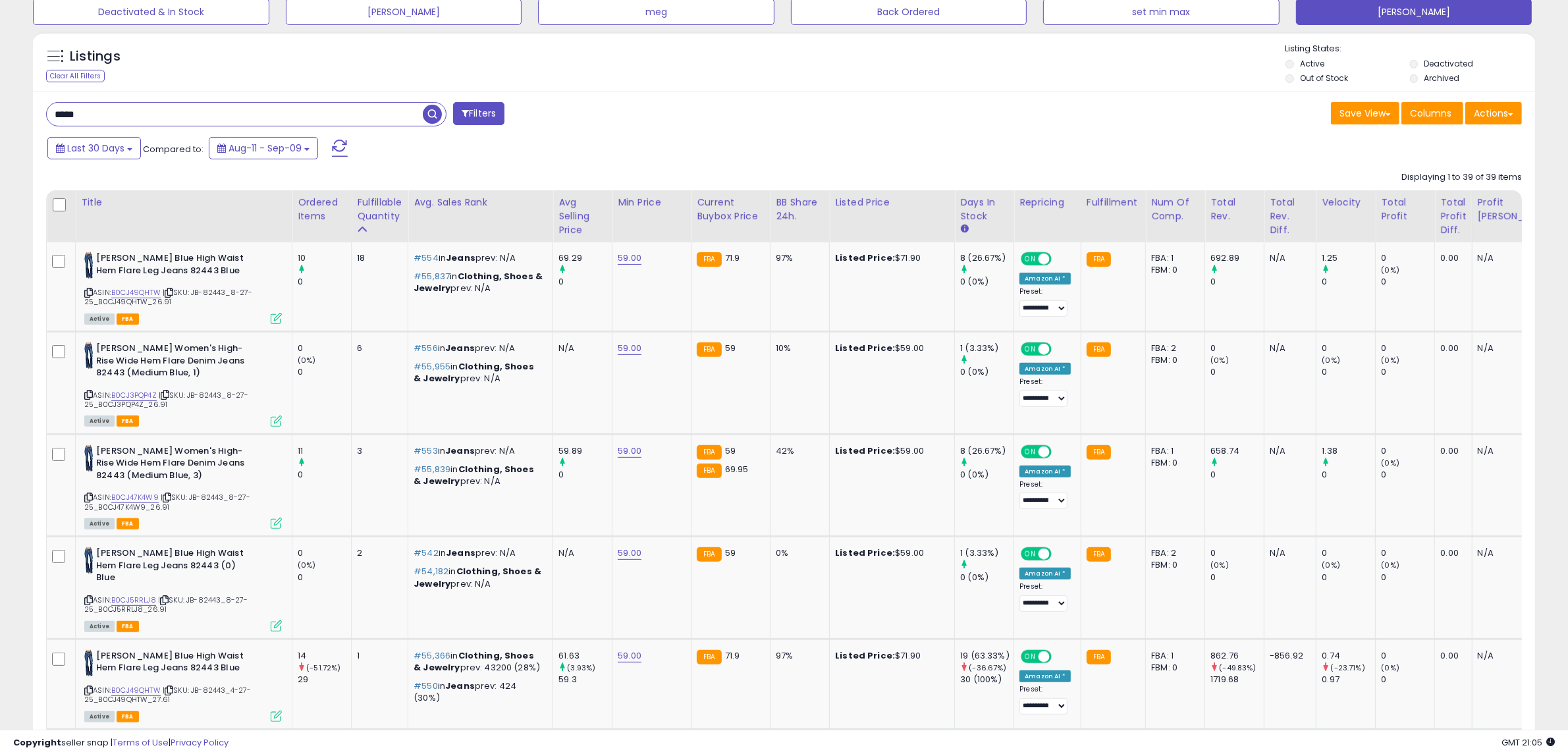
drag, startPoint x: 111, startPoint y: 118, endPoint x: 24, endPoint y: 111, distance: 87.3
paste input "**********"
type input "**********"
drag, startPoint x: 373, startPoint y: 113, endPoint x: -41, endPoint y: 130, distance: 414.3
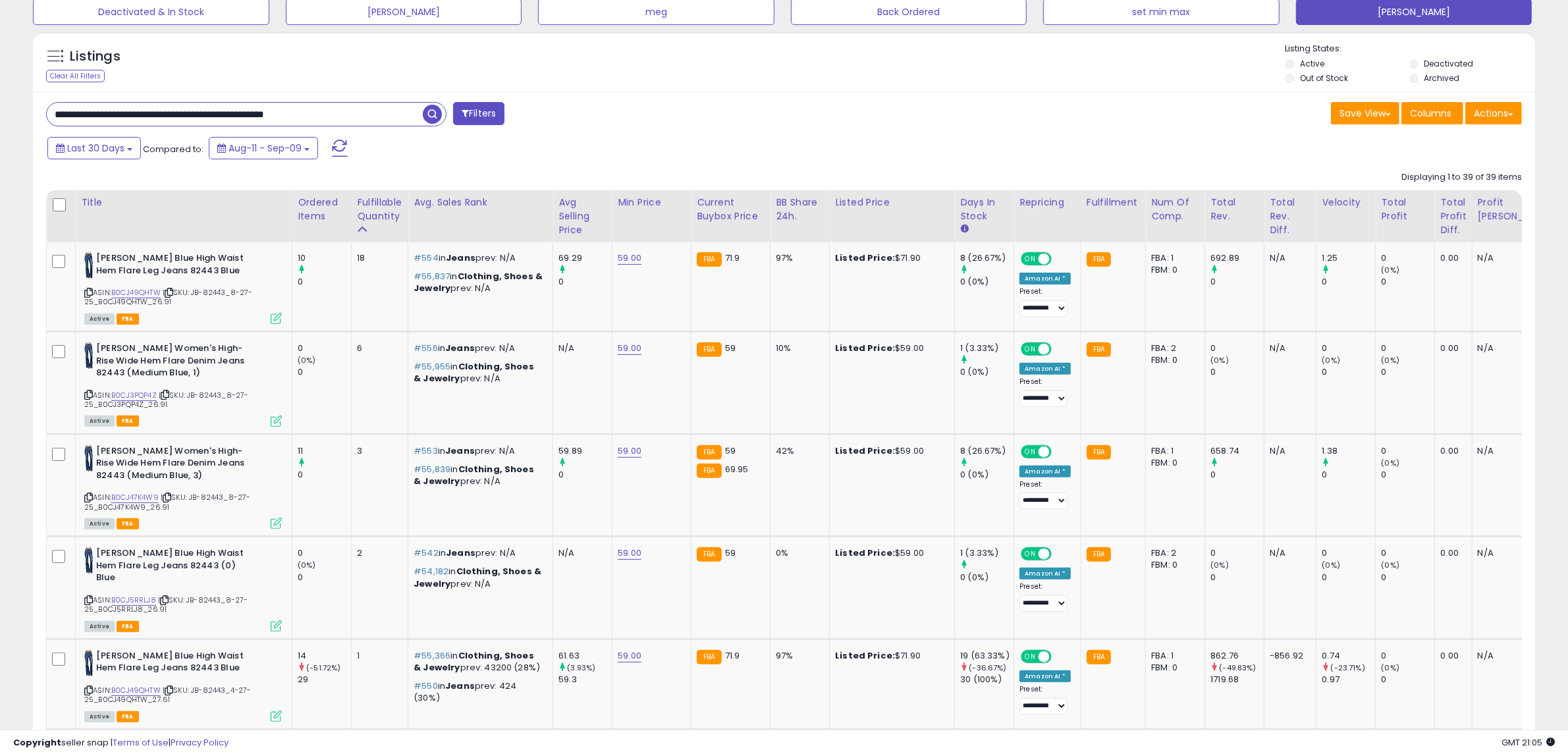
click at [132, 115] on input "text" at bounding box center [234, 114] width 376 height 23
paste input "*****"
click at [426, 112] on span "button" at bounding box center [432, 114] width 19 height 19
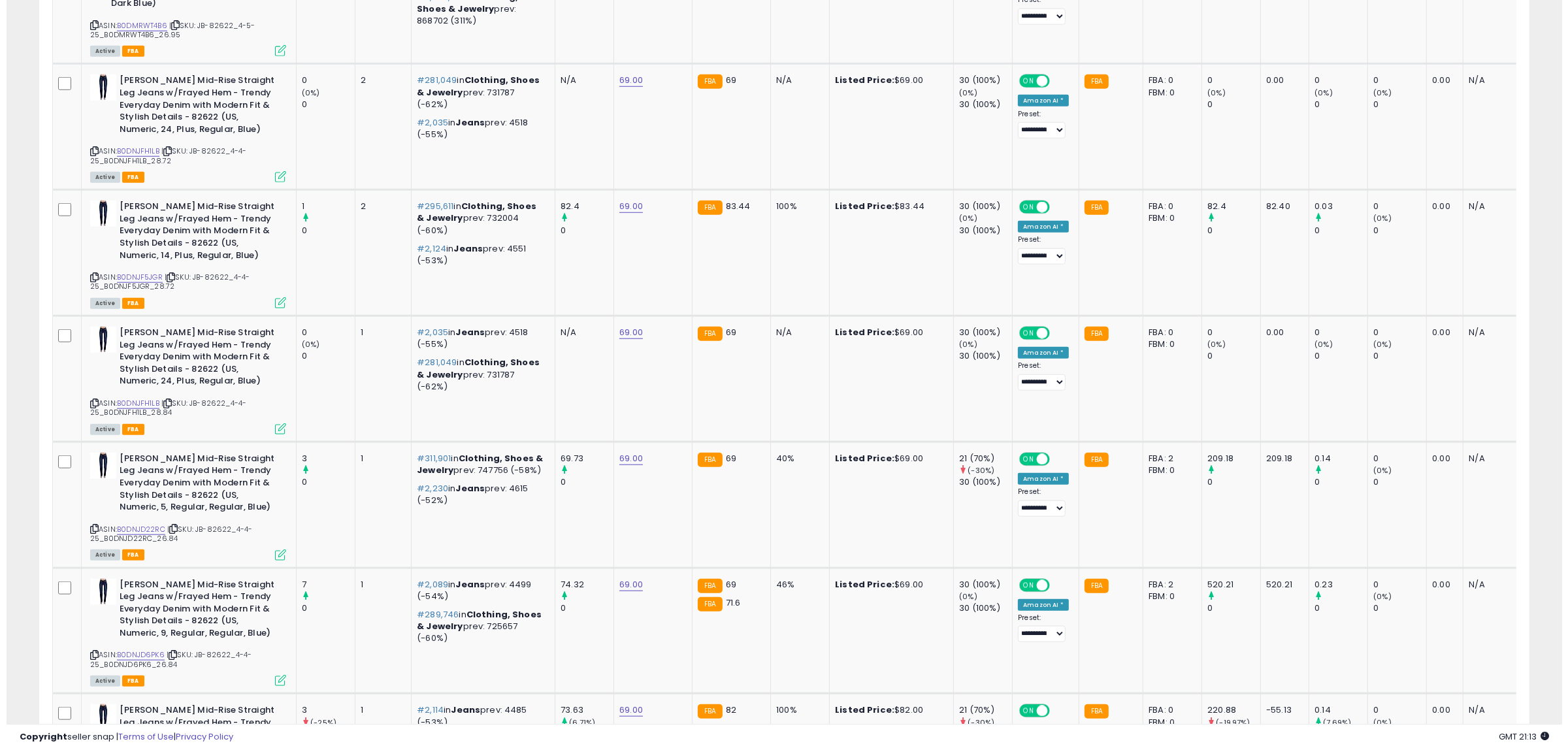
scroll to position [0, 0]
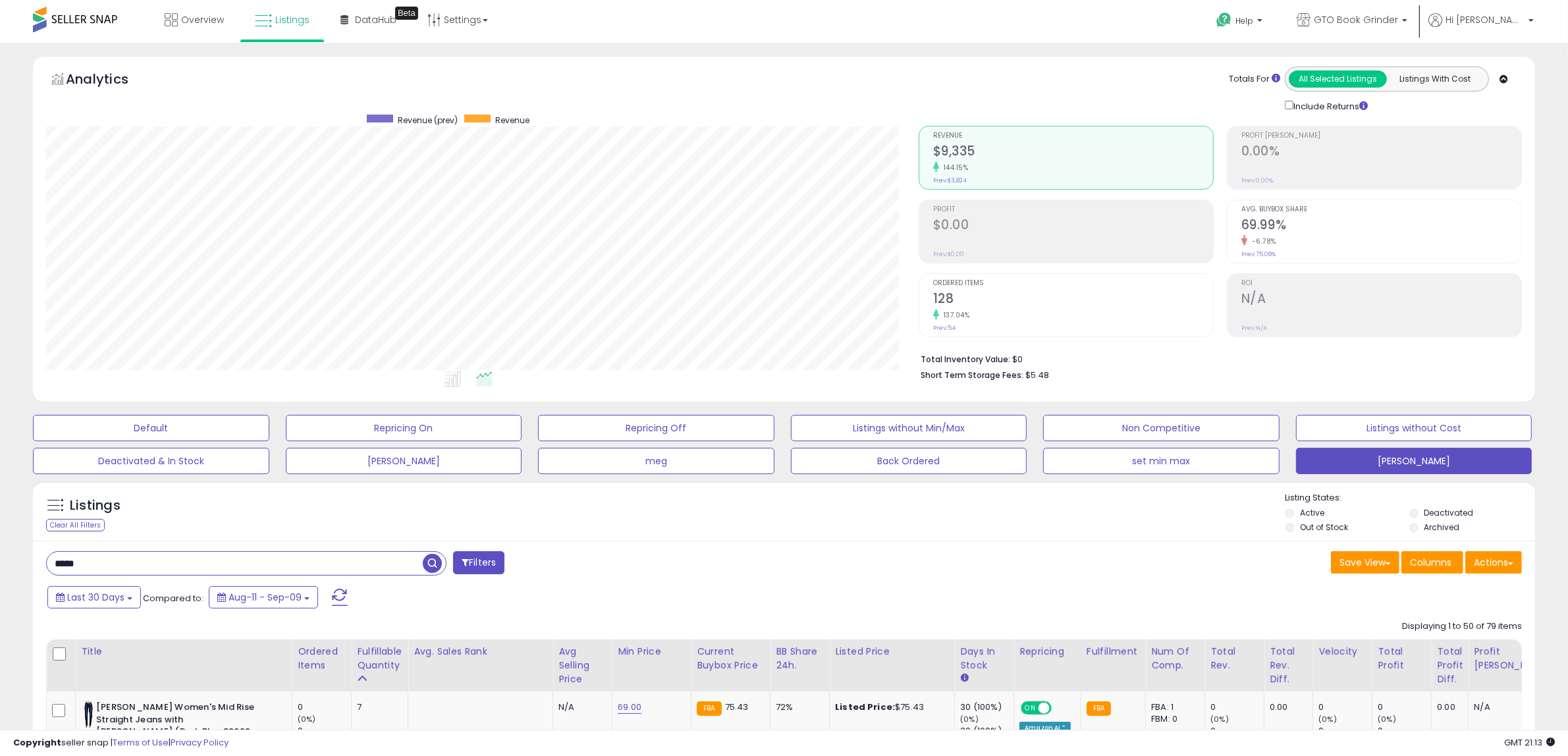
drag, startPoint x: 93, startPoint y: 557, endPoint x: 22, endPoint y: 563, distance: 71.3
paste input "text"
click at [432, 560] on span "button" at bounding box center [432, 563] width 19 height 19
drag, startPoint x: 106, startPoint y: 566, endPoint x: 28, endPoint y: 563, distance: 78.1
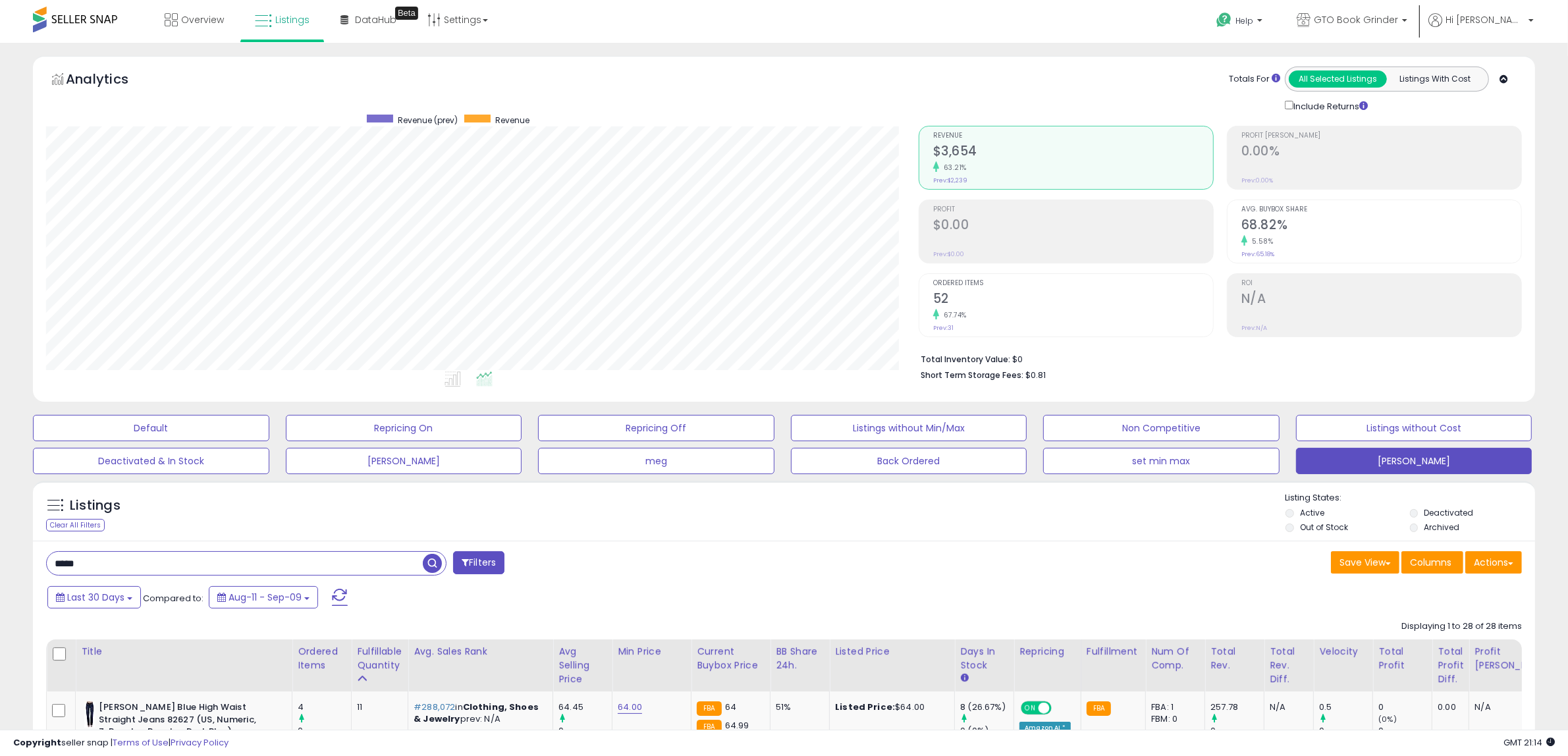
paste input "text"
click at [433, 563] on span "button" at bounding box center [432, 563] width 19 height 19
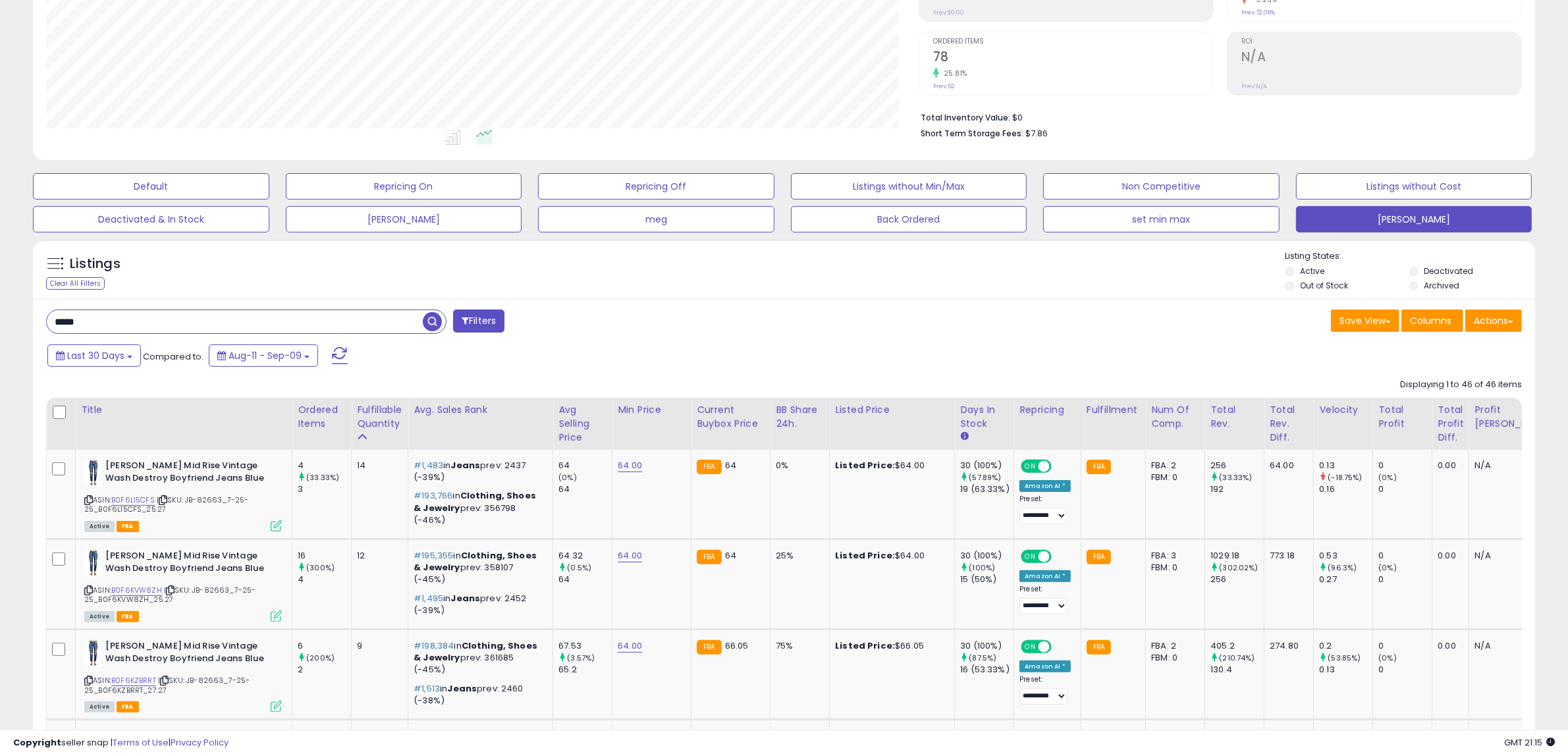
scroll to position [217, 0]
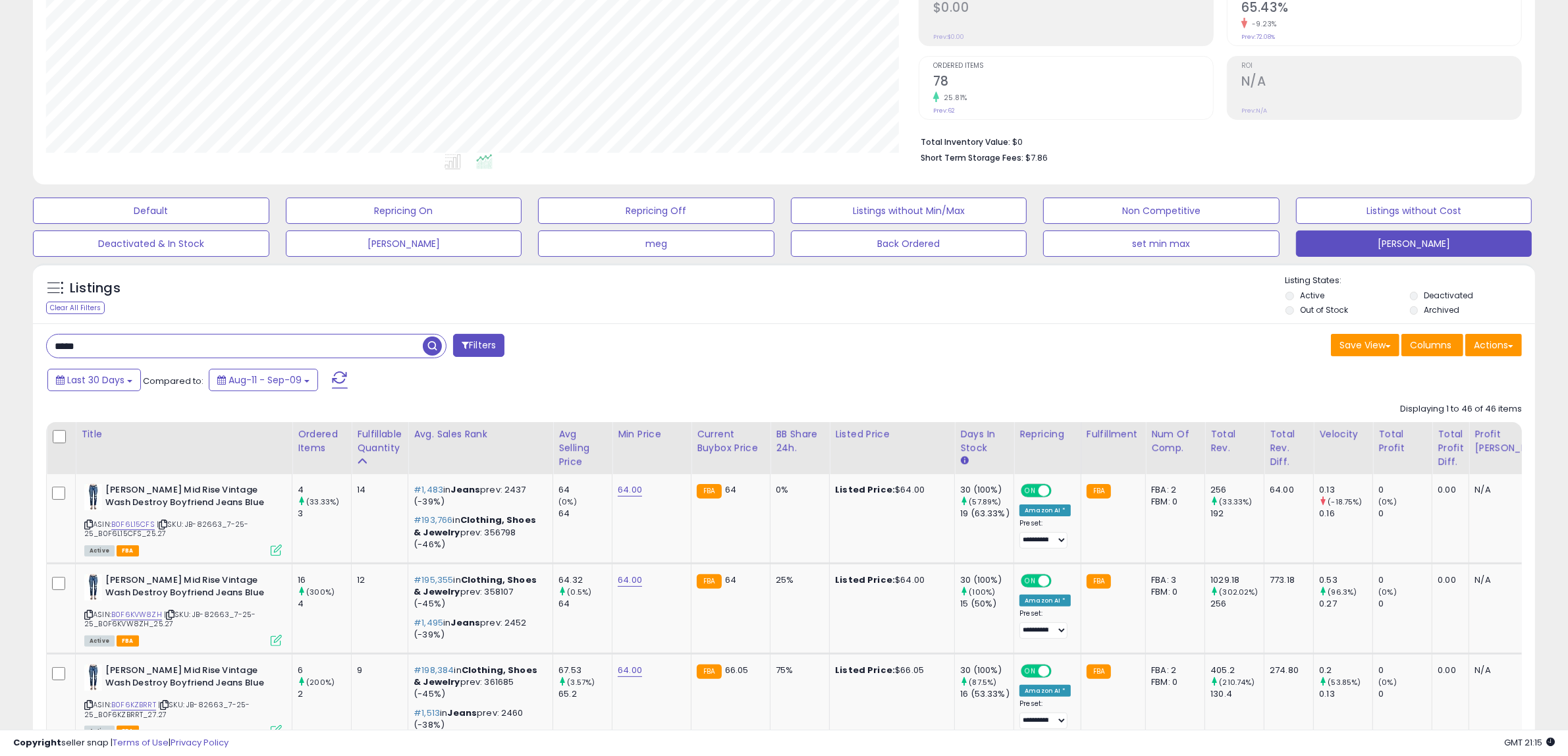
drag, startPoint x: 106, startPoint y: 348, endPoint x: 21, endPoint y: 351, distance: 85.1
paste input "text"
click at [429, 340] on span "button" at bounding box center [432, 345] width 19 height 19
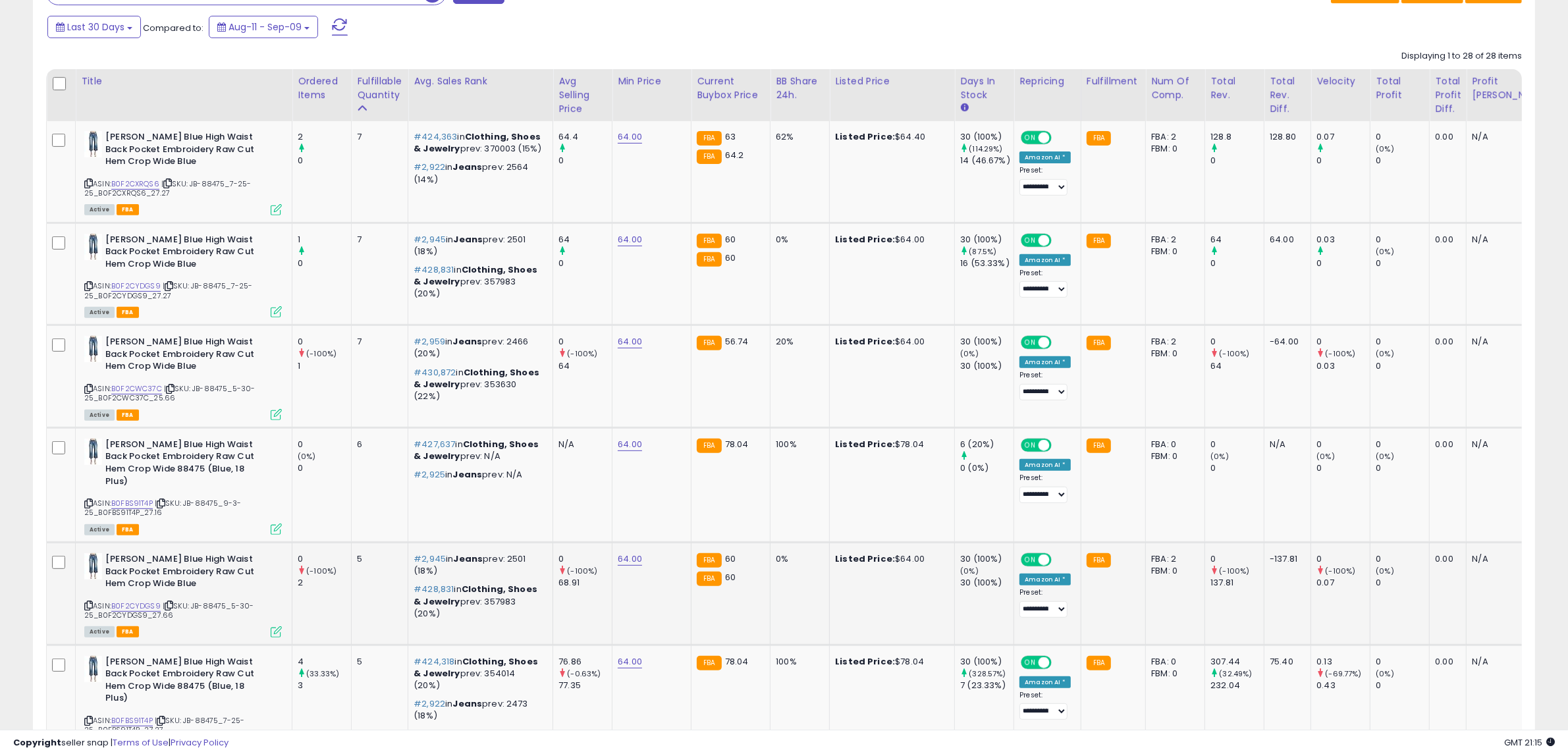
scroll to position [531, 0]
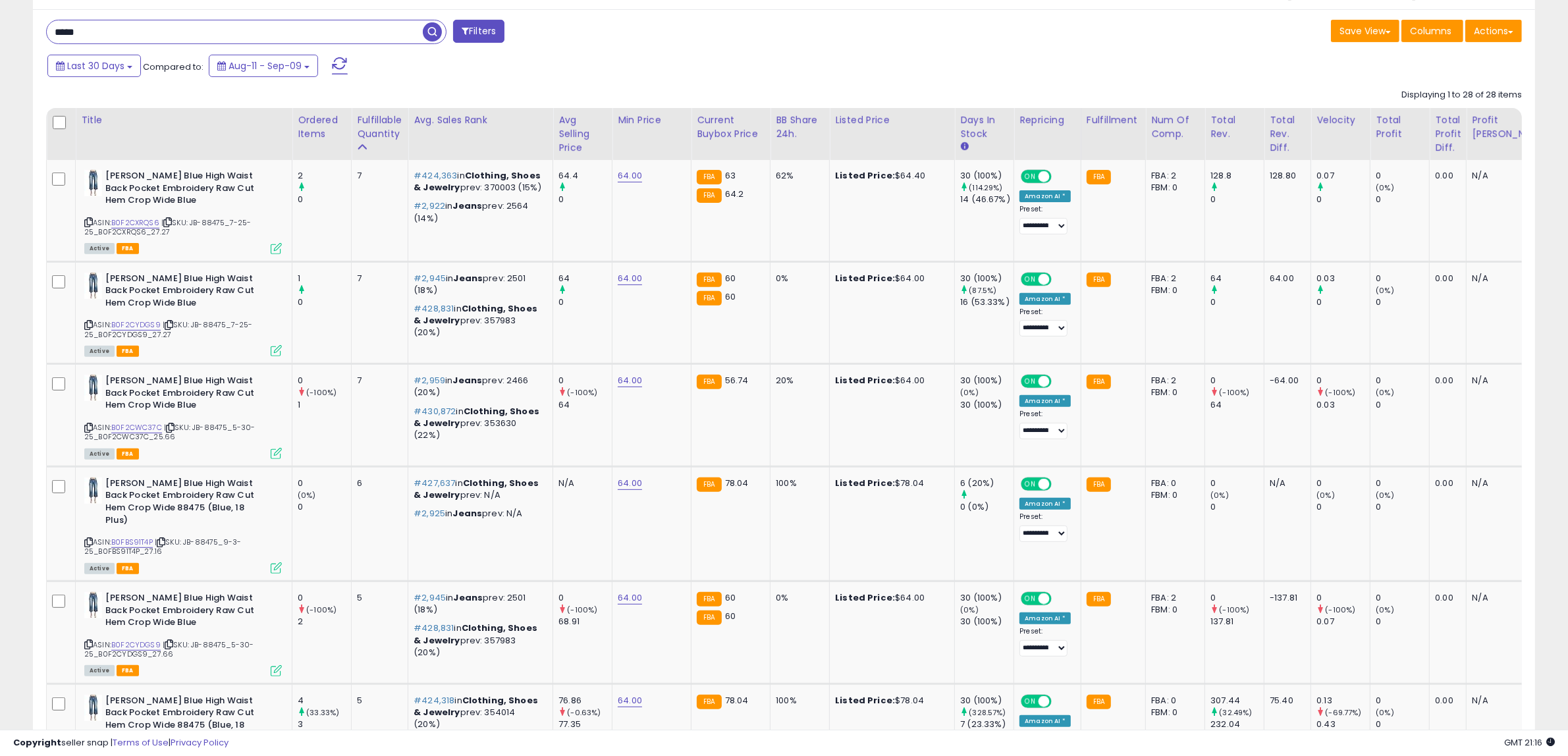
drag, startPoint x: 100, startPoint y: 29, endPoint x: 26, endPoint y: 33, distance: 74.1
paste input "text"
click at [432, 34] on span "button" at bounding box center [432, 31] width 19 height 19
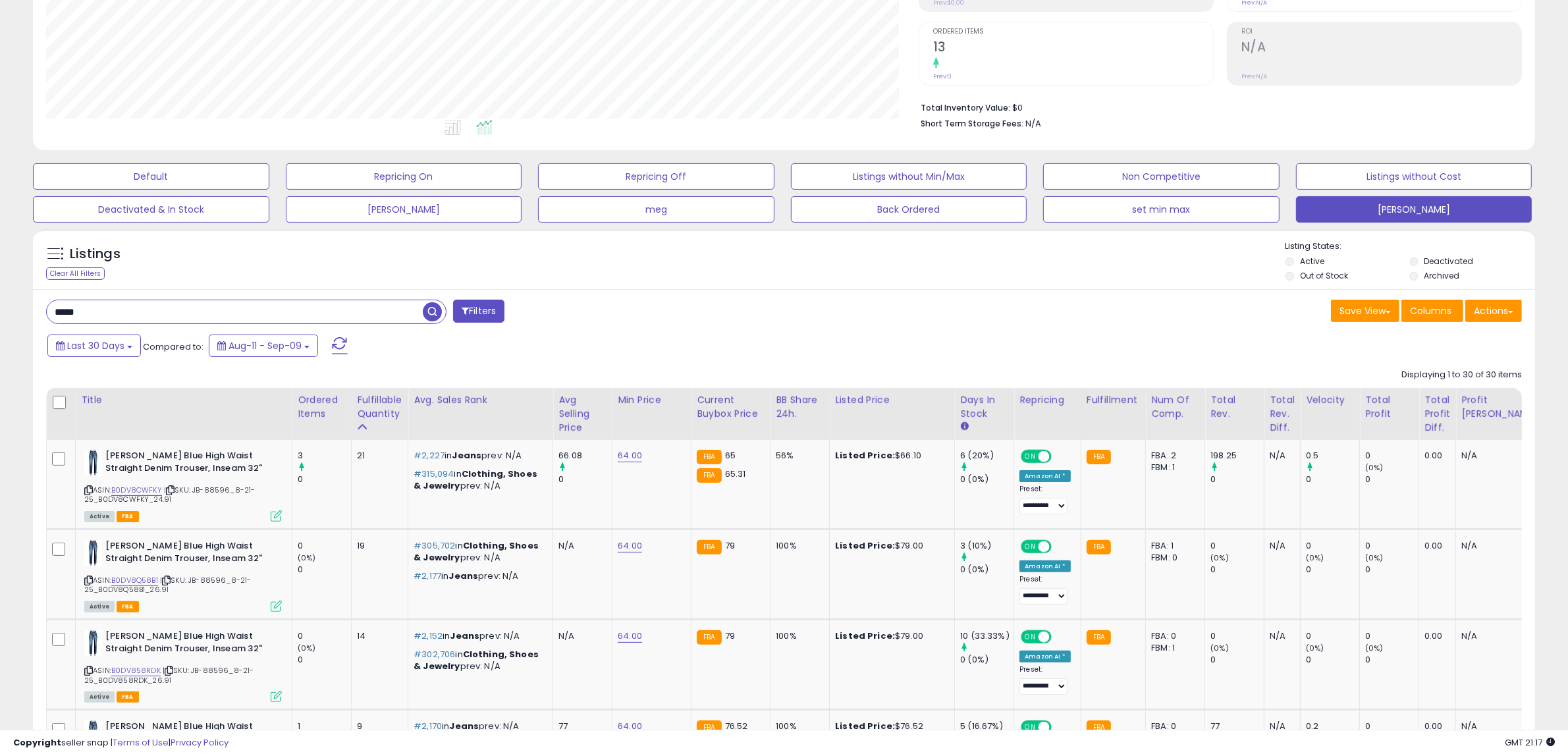
scroll to position [54, 0]
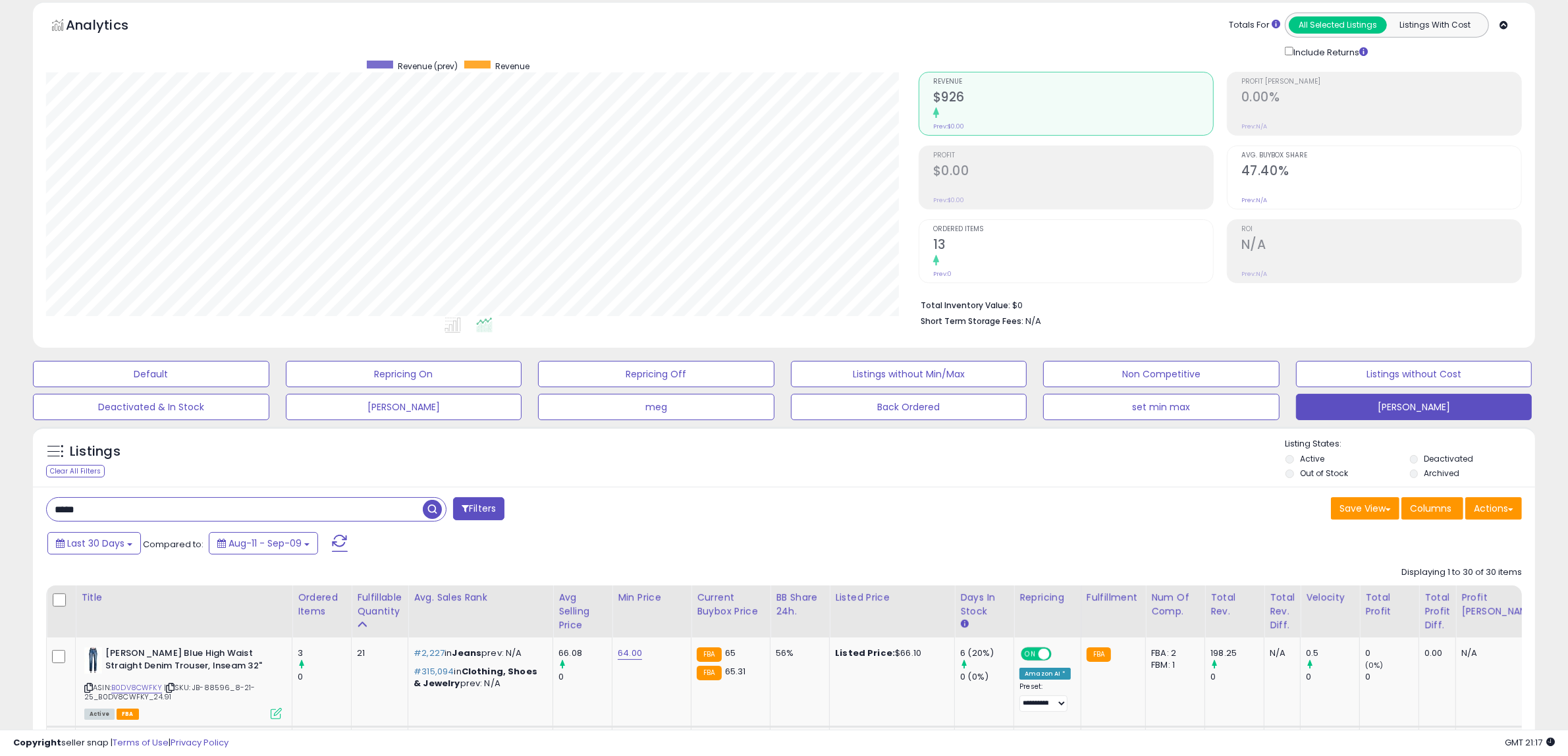
drag, startPoint x: 104, startPoint y: 514, endPoint x: 40, endPoint y: 511, distance: 64.1
click at [40, 511] on div "***** Filters" at bounding box center [410, 509] width 748 height 26
paste input "text"
click at [432, 505] on span "button" at bounding box center [432, 509] width 19 height 19
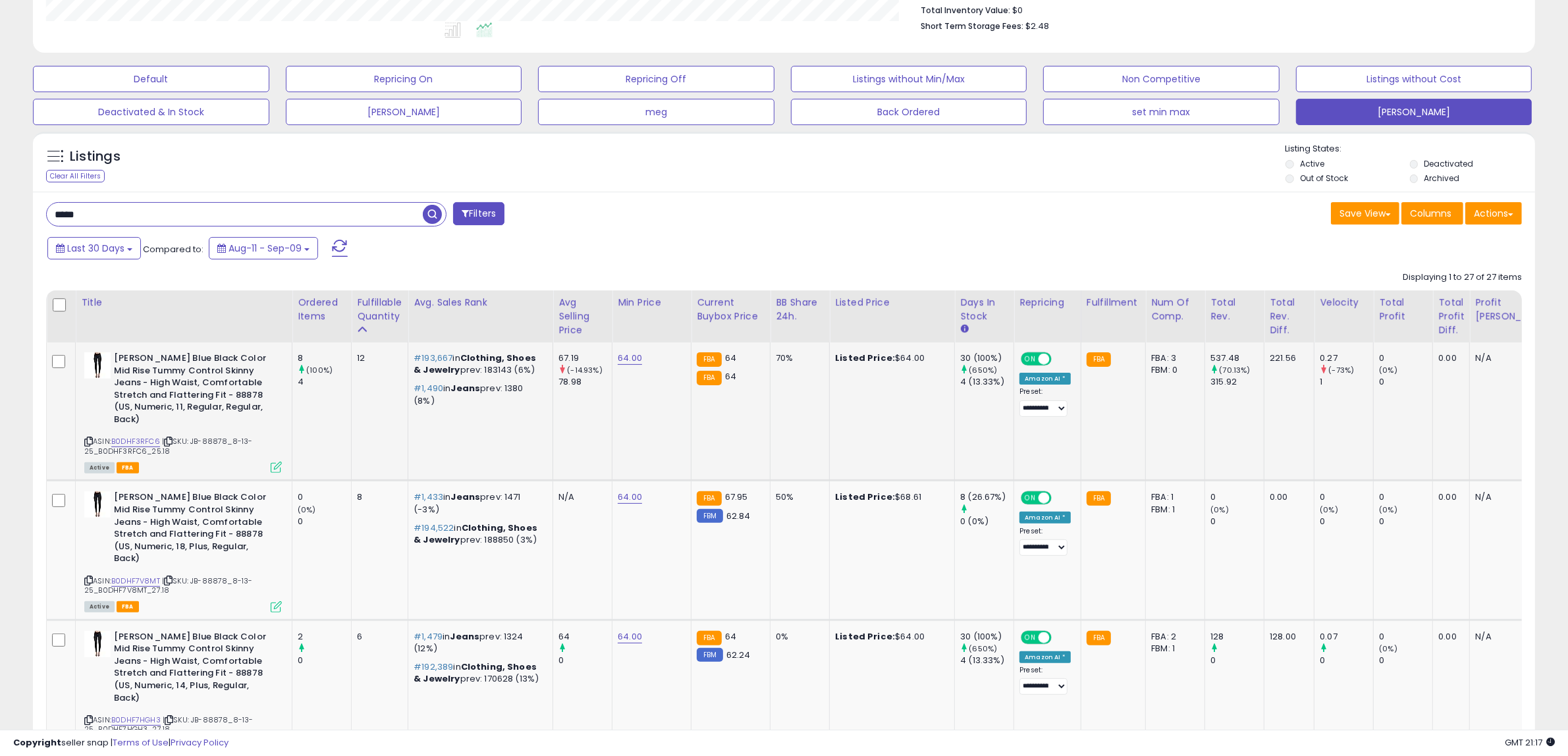
scroll to position [449, 0]
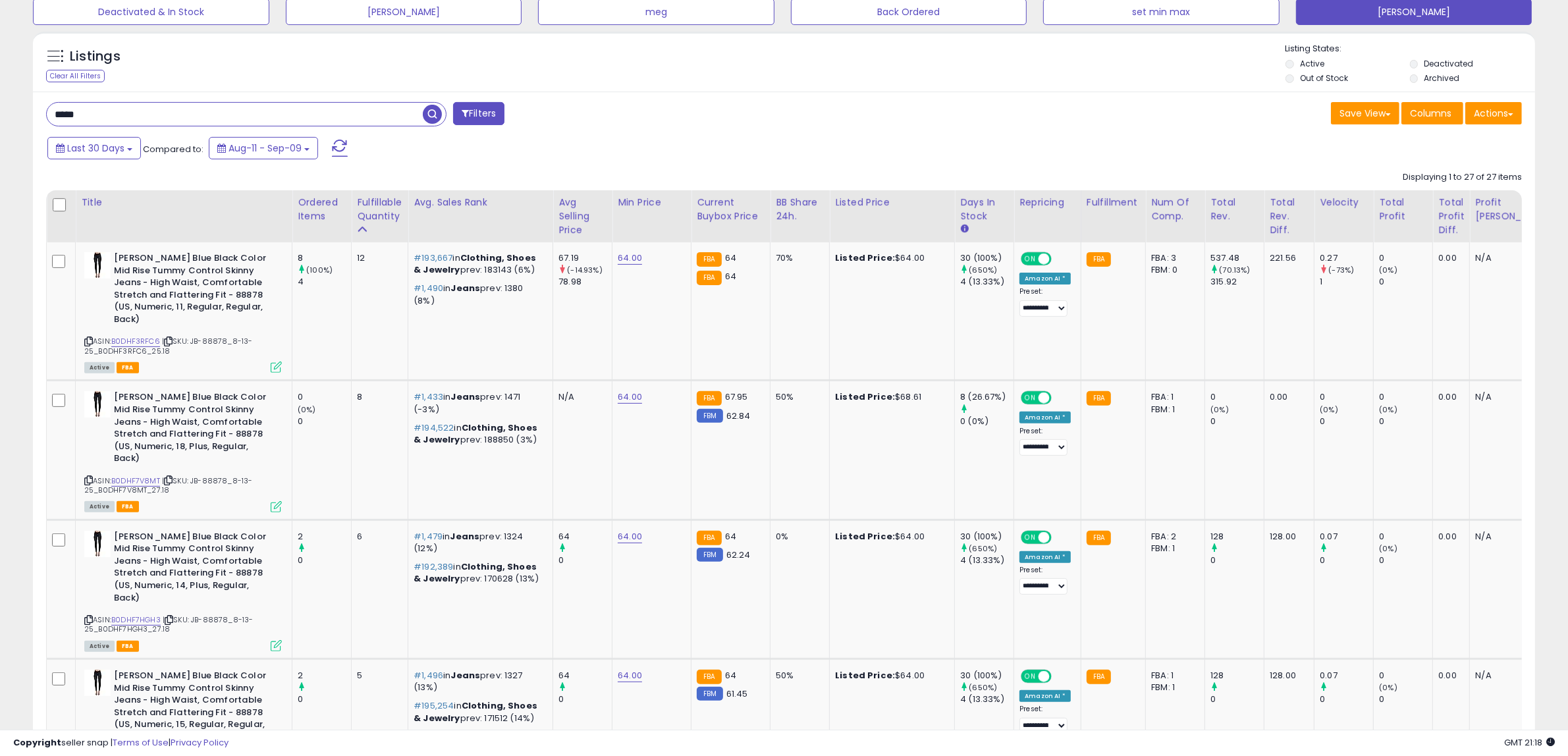
drag, startPoint x: 136, startPoint y: 111, endPoint x: 37, endPoint y: 115, distance: 99.1
click at [37, 115] on div "***** Filters" at bounding box center [410, 115] width 748 height 26
click at [97, 261] on img at bounding box center [97, 265] width 26 height 26
paste input "text"
click at [438, 113] on span "button" at bounding box center [432, 114] width 19 height 19
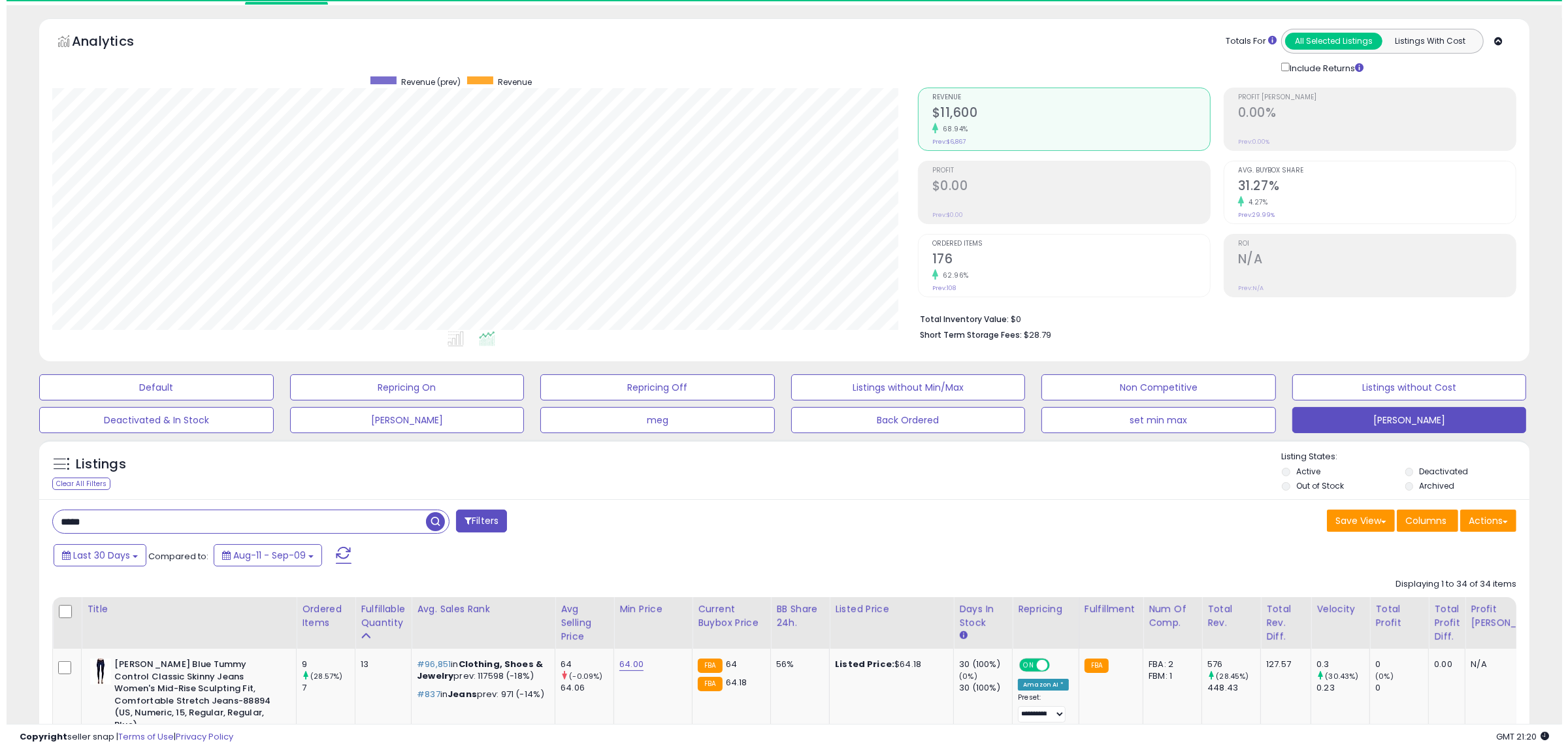
scroll to position [268, 866]
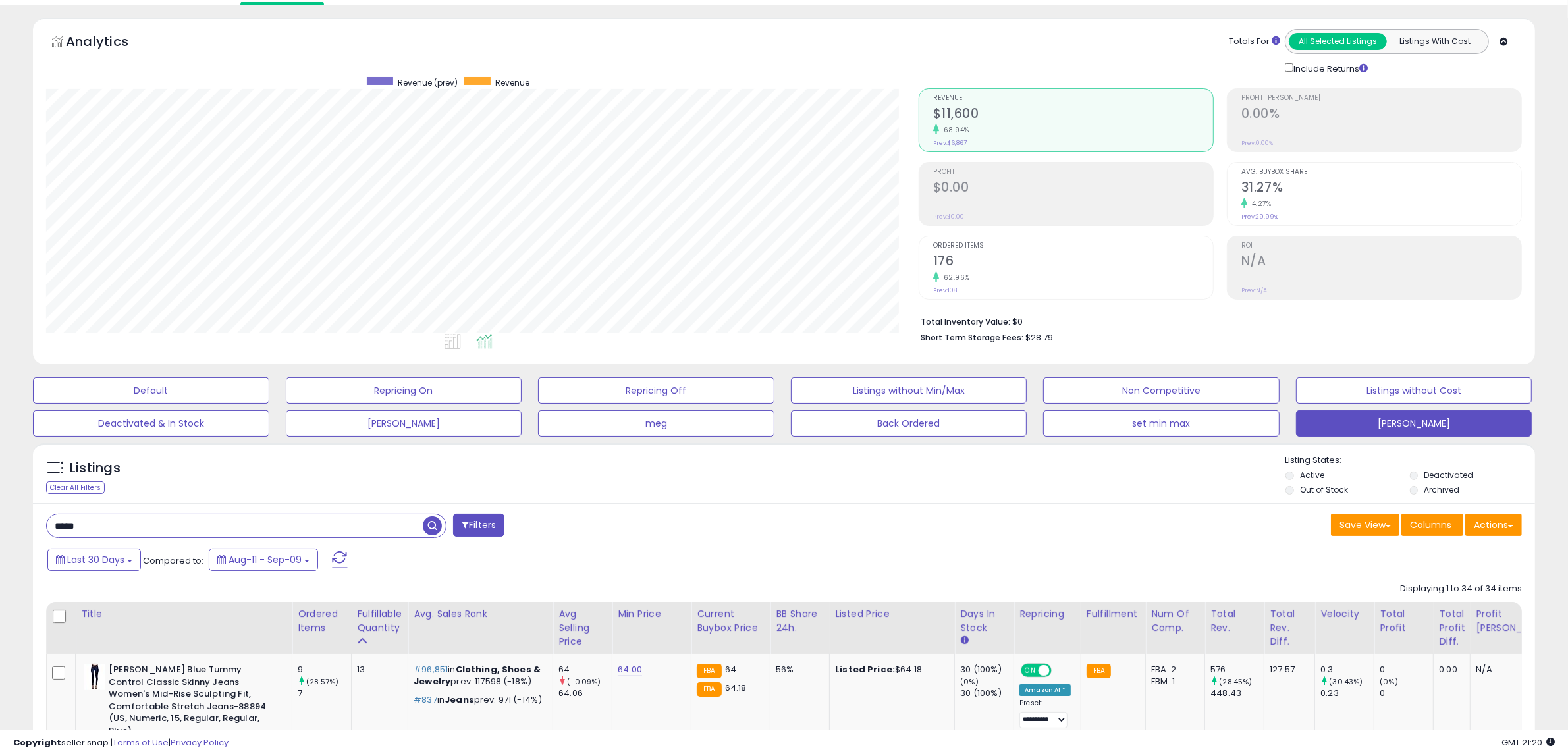
click at [952, 258] on h2 "176" at bounding box center [1072, 262] width 280 height 18
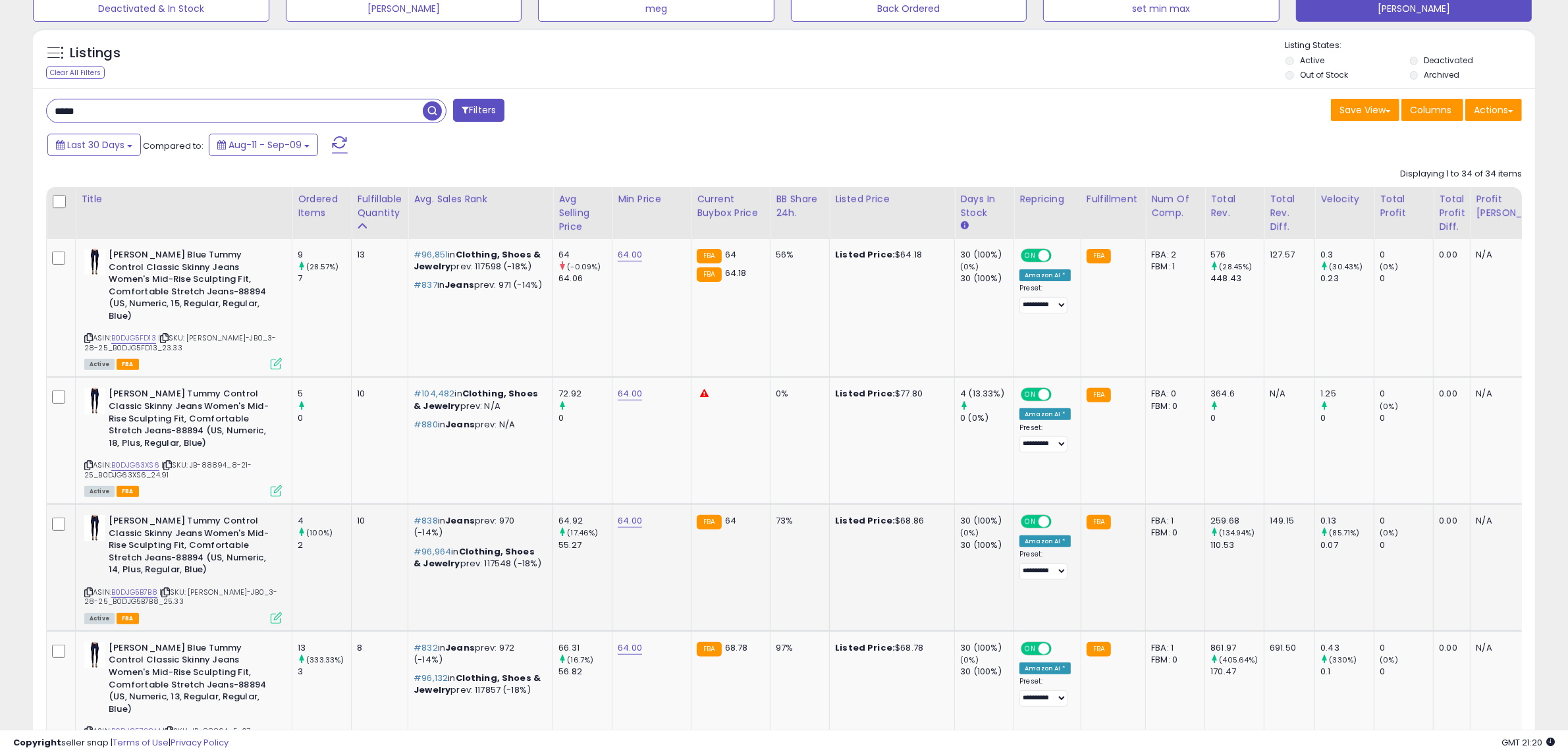
scroll to position [449, 0]
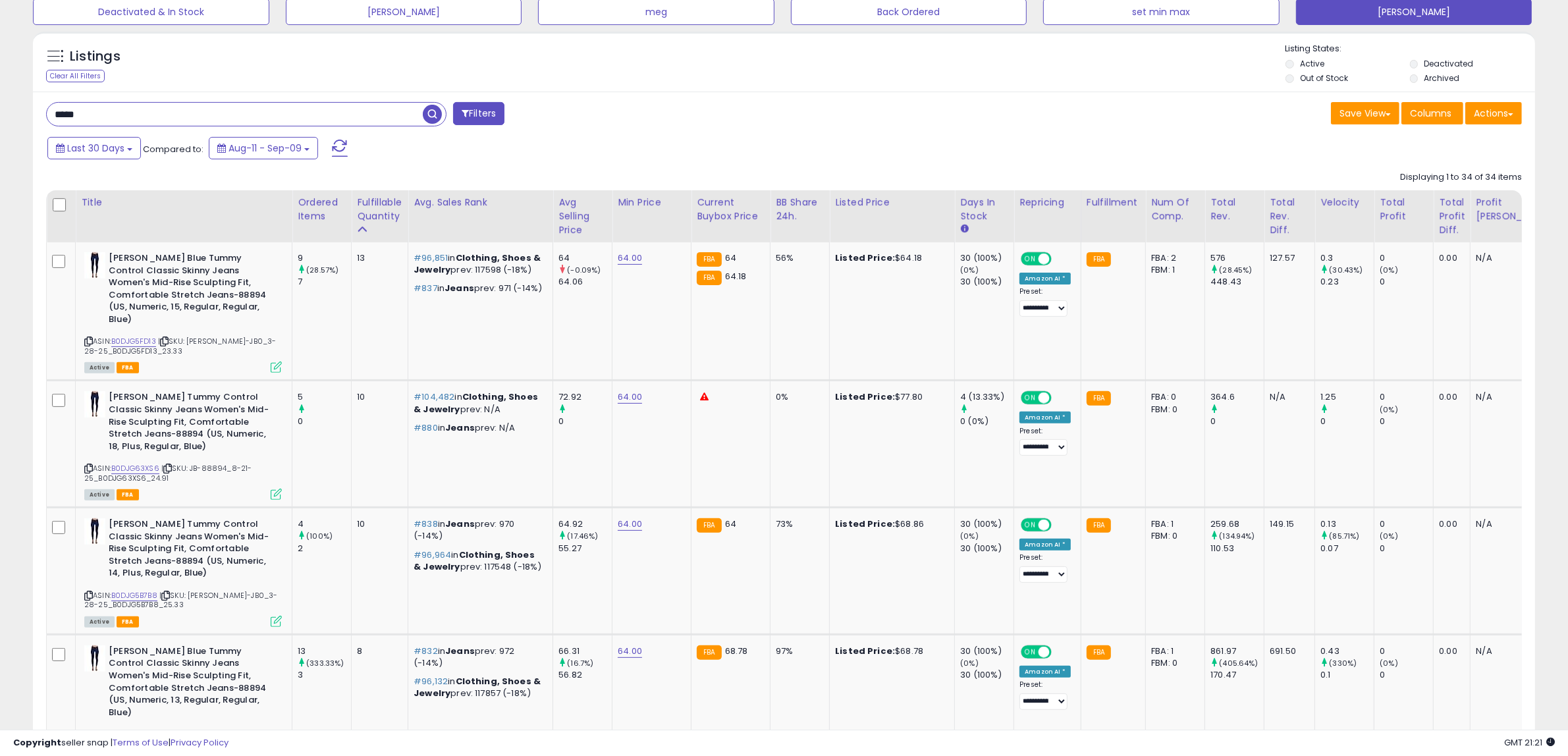
drag, startPoint x: 104, startPoint y: 112, endPoint x: 30, endPoint y: 114, distance: 74.0
paste input "text"
click at [428, 115] on span "button" at bounding box center [432, 114] width 19 height 19
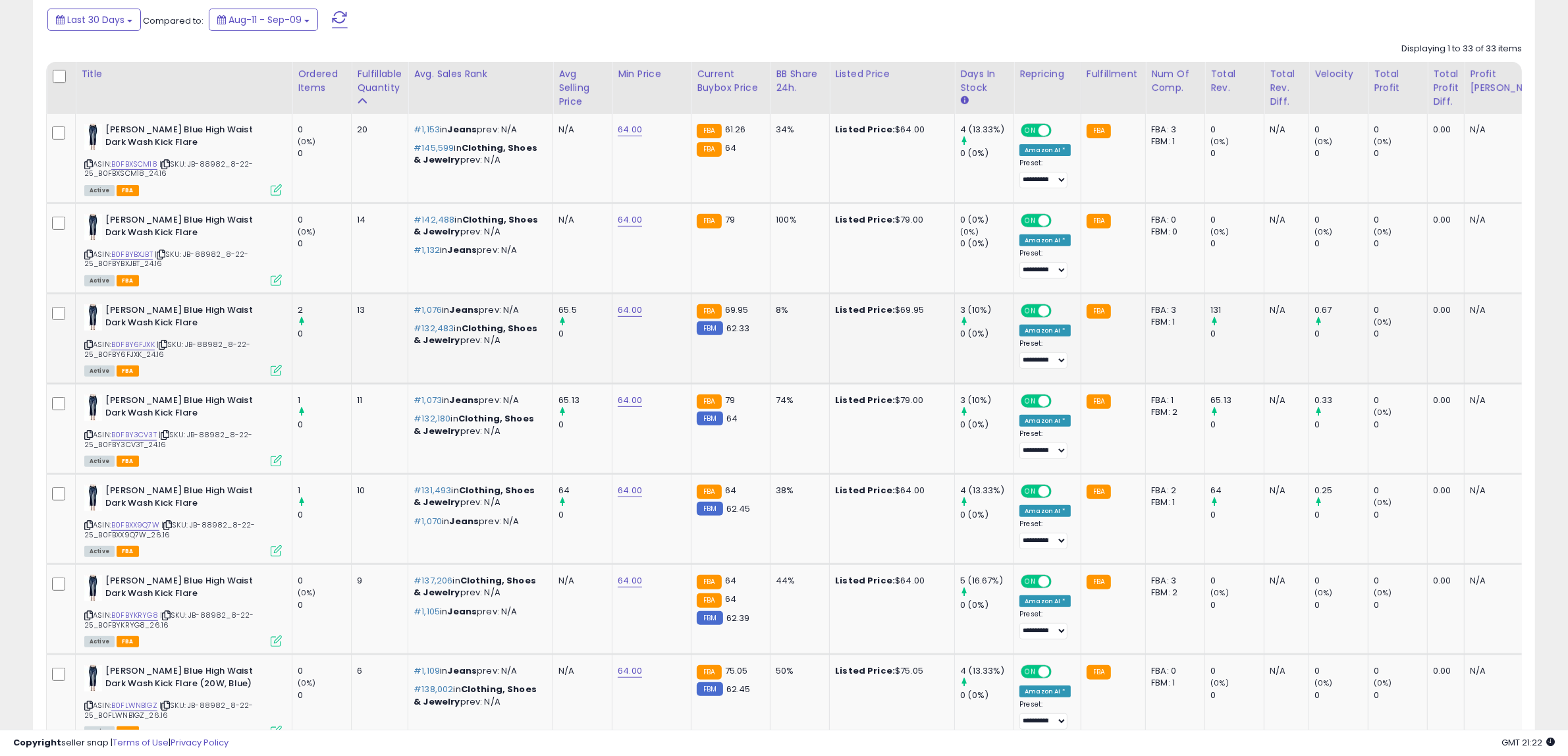
scroll to position [613, 0]
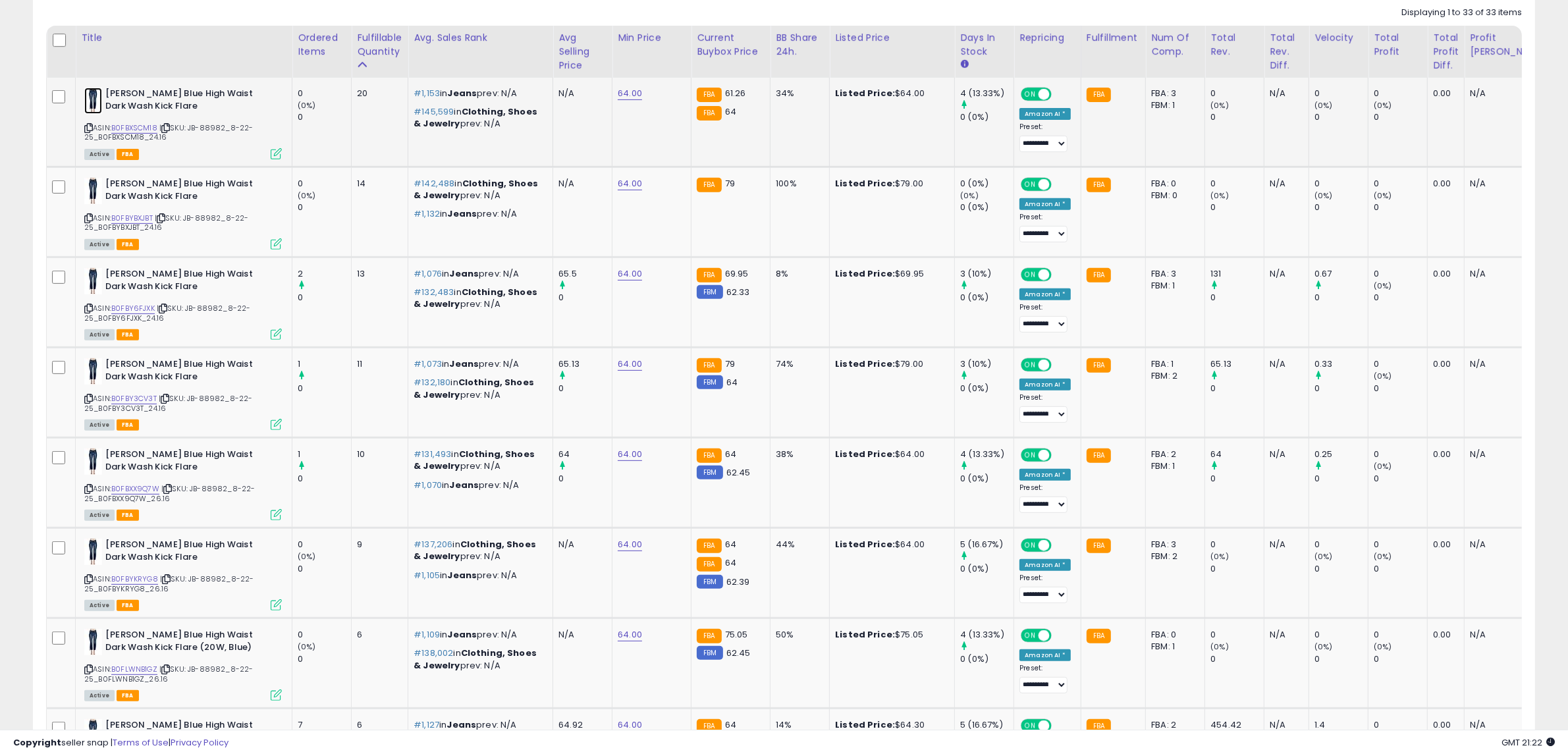
click at [94, 101] on img at bounding box center [93, 101] width 18 height 26
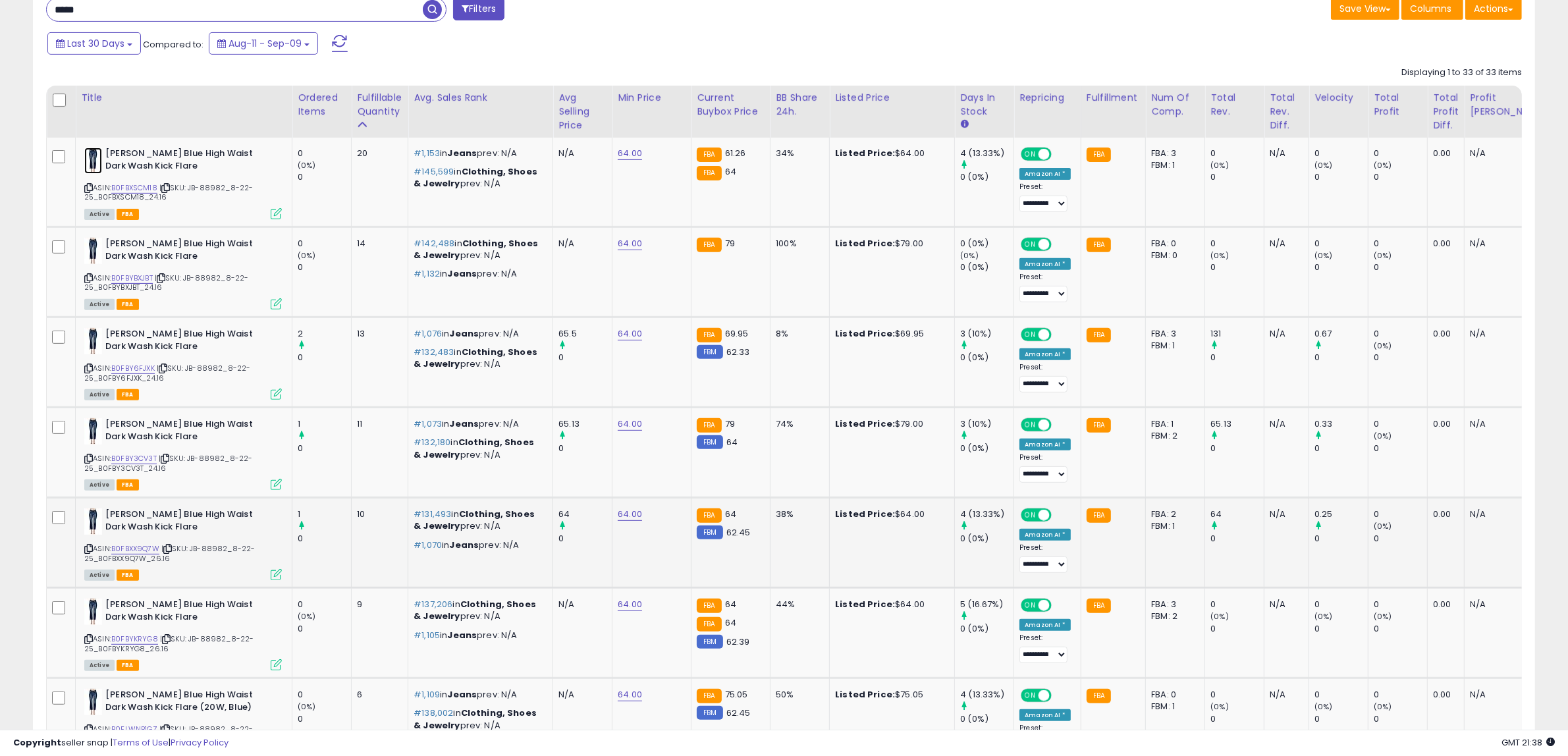
scroll to position [531, 0]
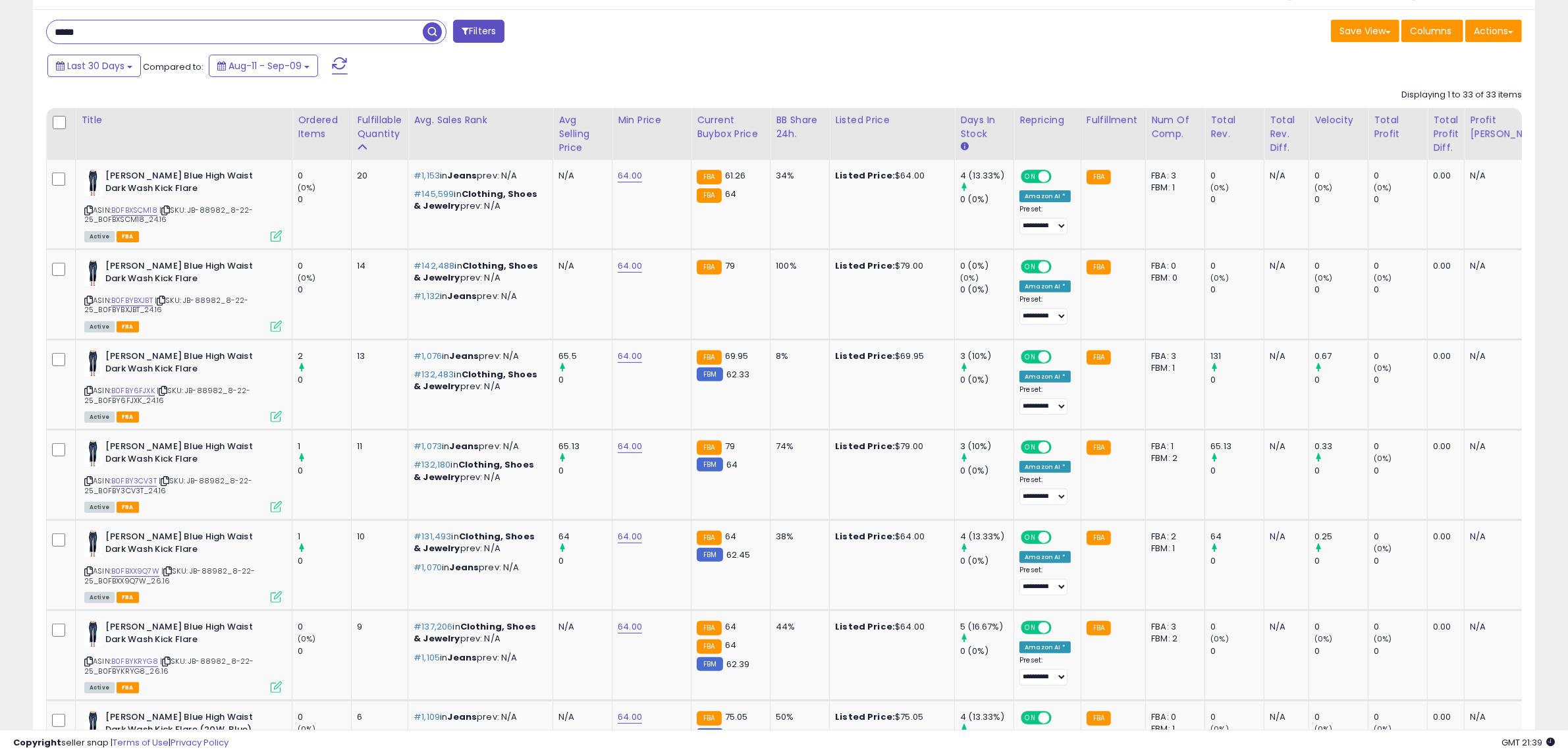
drag, startPoint x: 90, startPoint y: 34, endPoint x: 47, endPoint y: 30, distance: 43.2
click at [47, 30] on input "*****" at bounding box center [234, 31] width 376 height 23
paste input "*"
click at [432, 35] on span "button" at bounding box center [432, 31] width 19 height 19
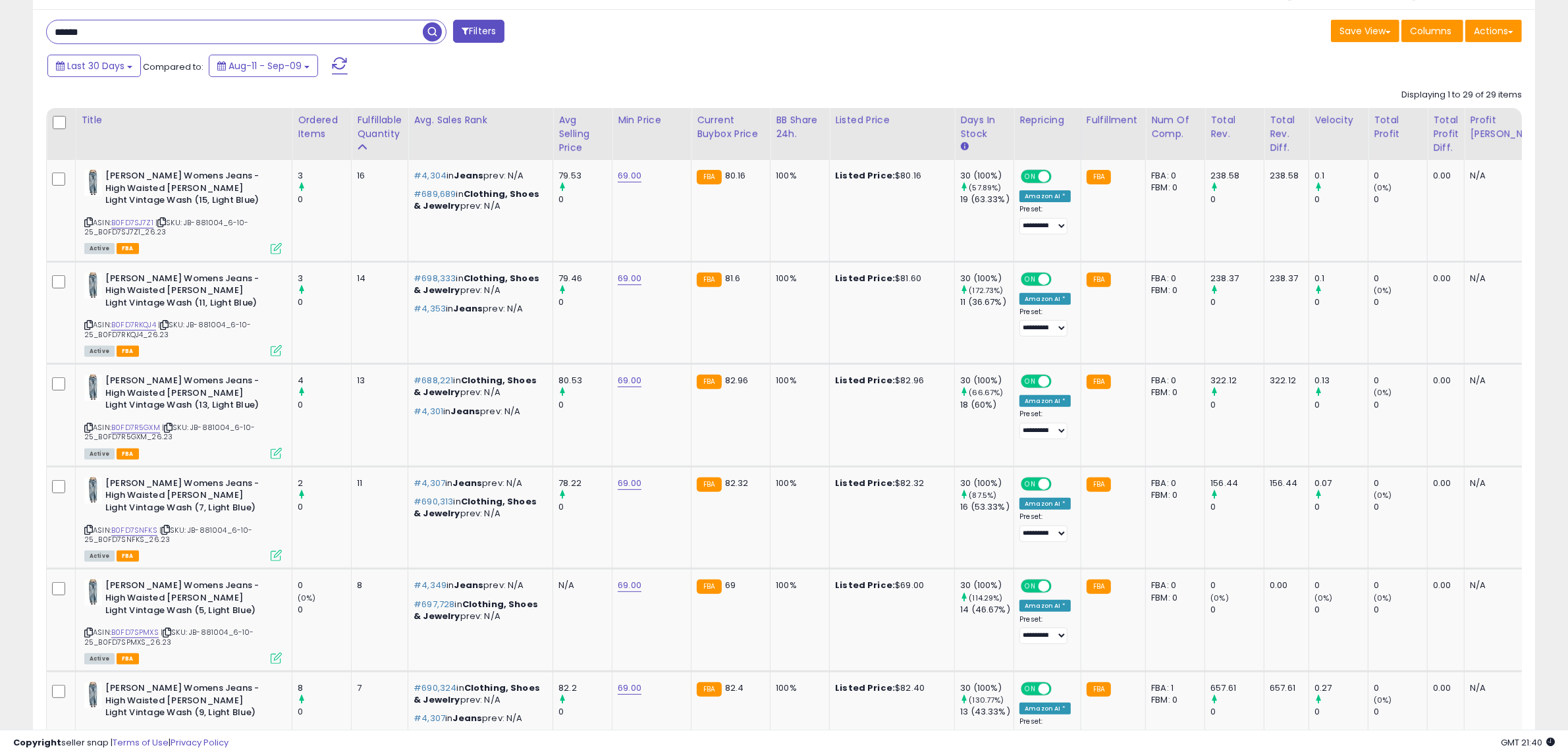
drag, startPoint x: 109, startPoint y: 37, endPoint x: 31, endPoint y: 31, distance: 78.2
paste input "text"
type input "******"
click at [428, 35] on span "button" at bounding box center [432, 31] width 19 height 19
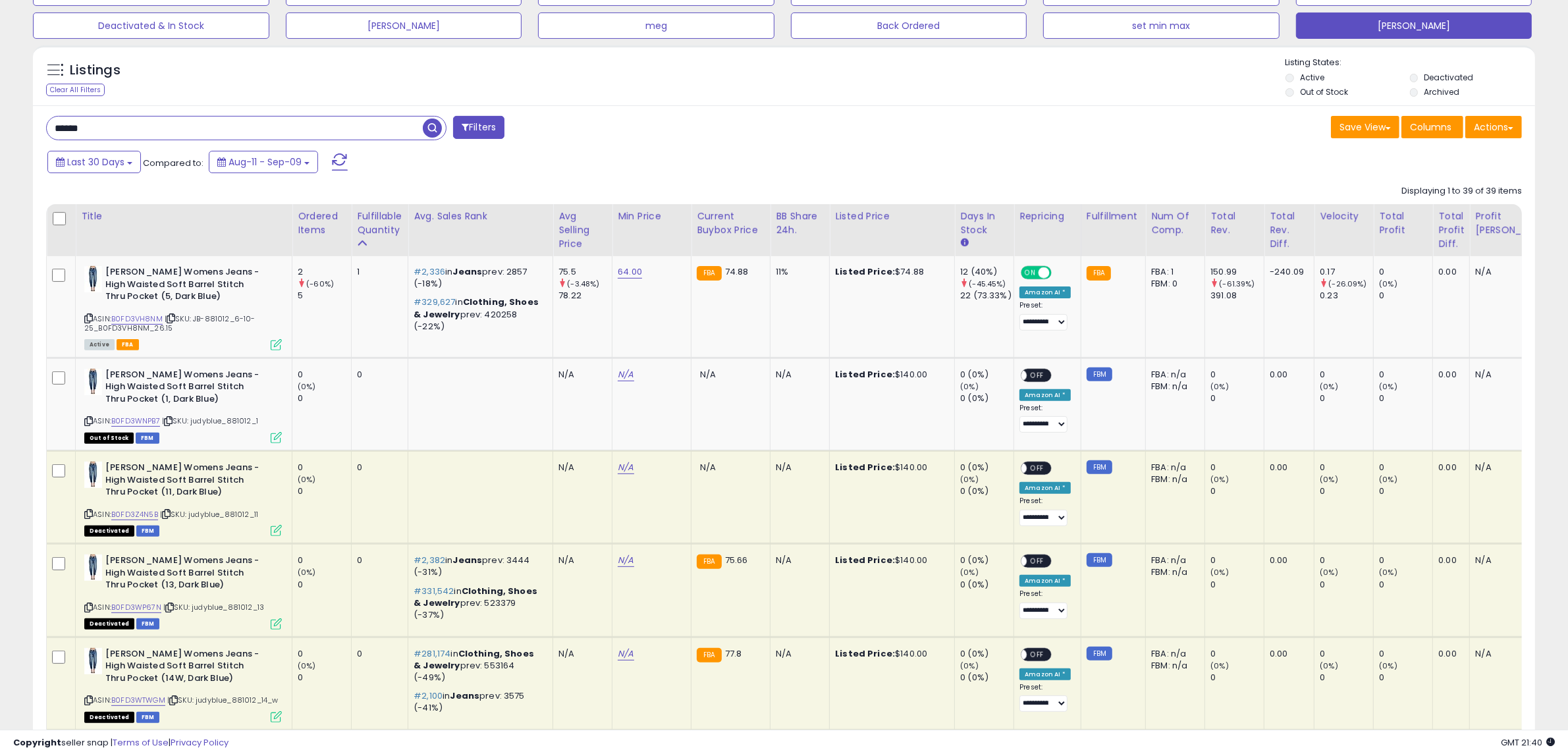
scroll to position [449, 0]
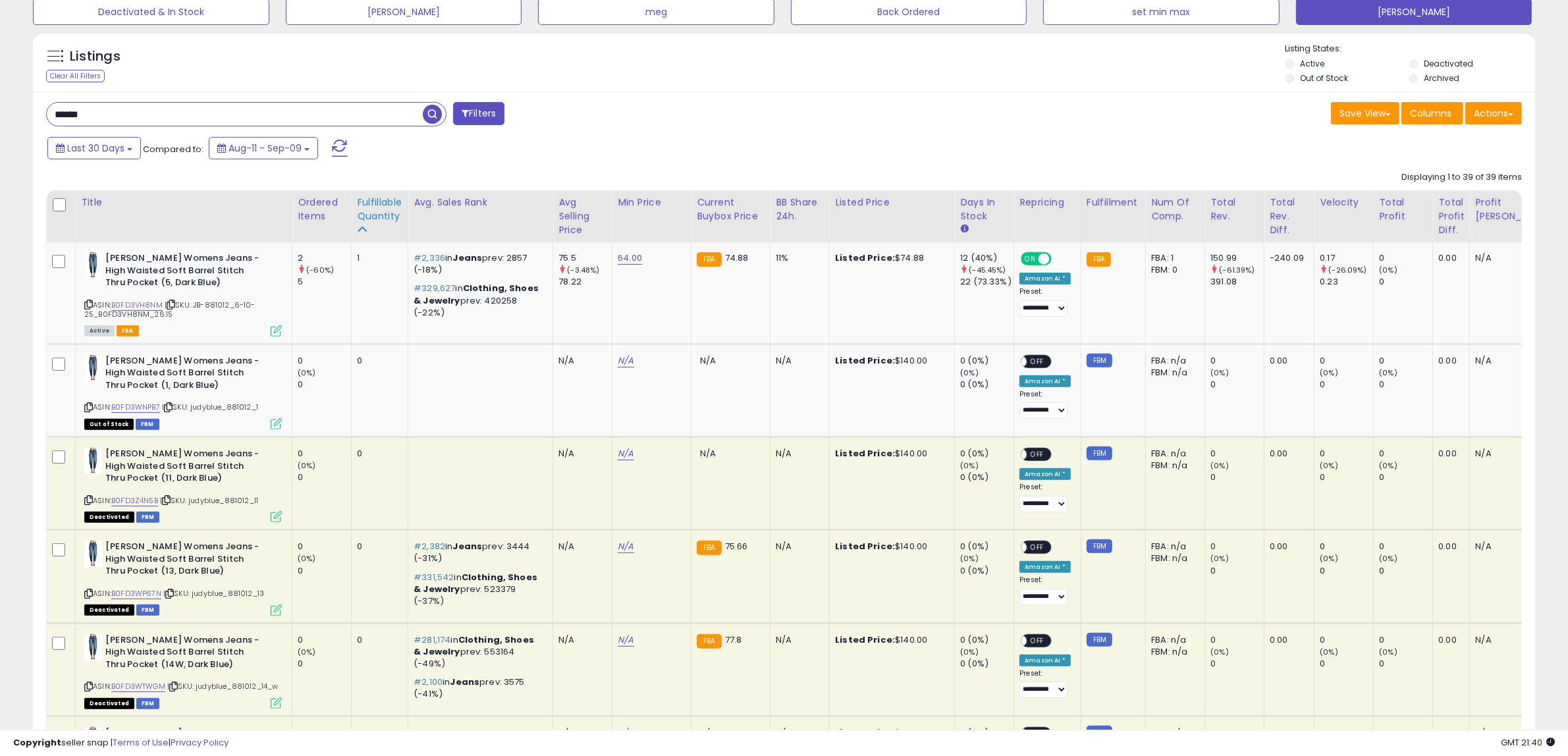
click at [394, 205] on div "Fulfillable Quantity" at bounding box center [379, 209] width 46 height 28
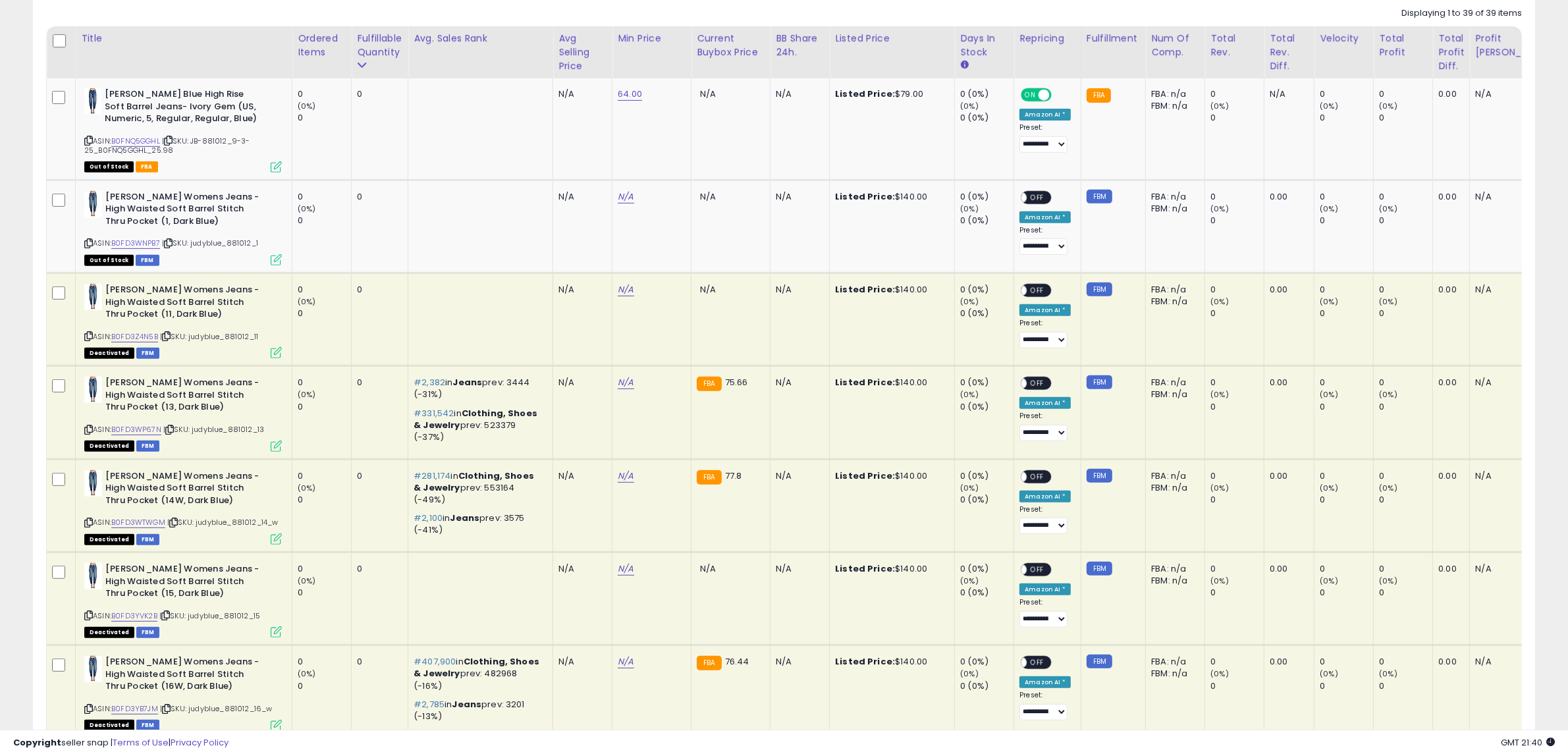
scroll to position [613, 0]
click at [383, 47] on div "Fulfillable Quantity" at bounding box center [379, 45] width 46 height 28
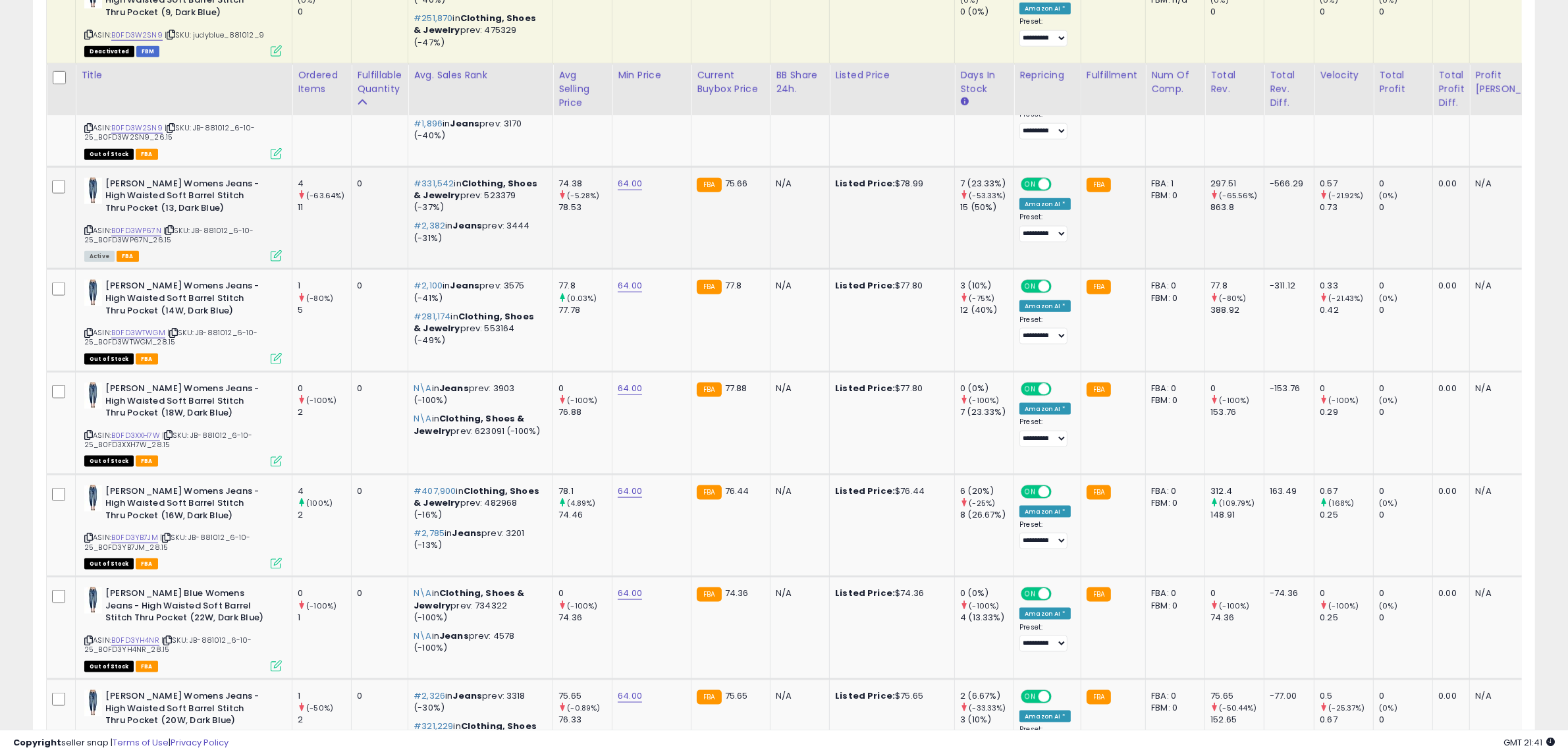
scroll to position [1930, 0]
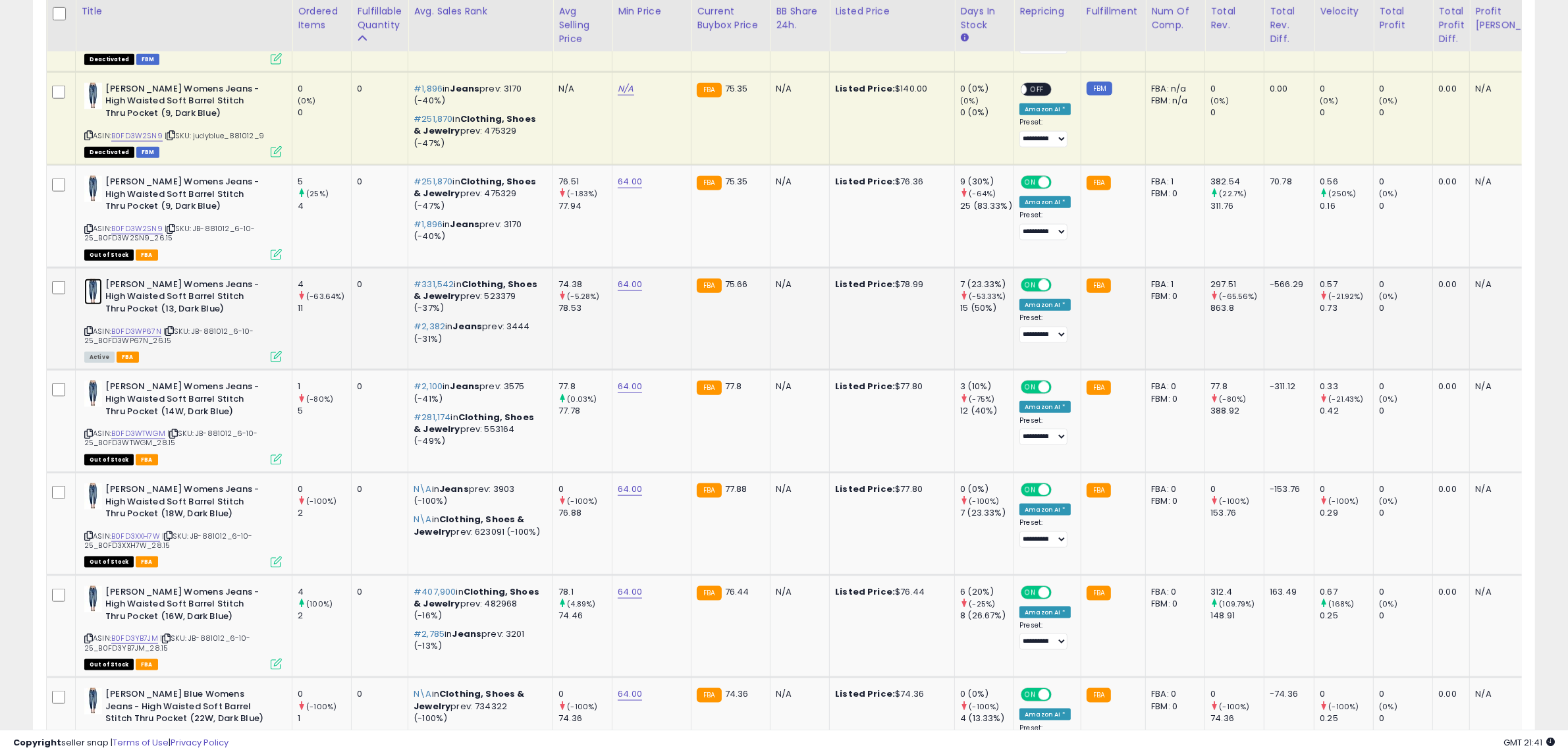
click at [92, 291] on img at bounding box center [93, 291] width 18 height 26
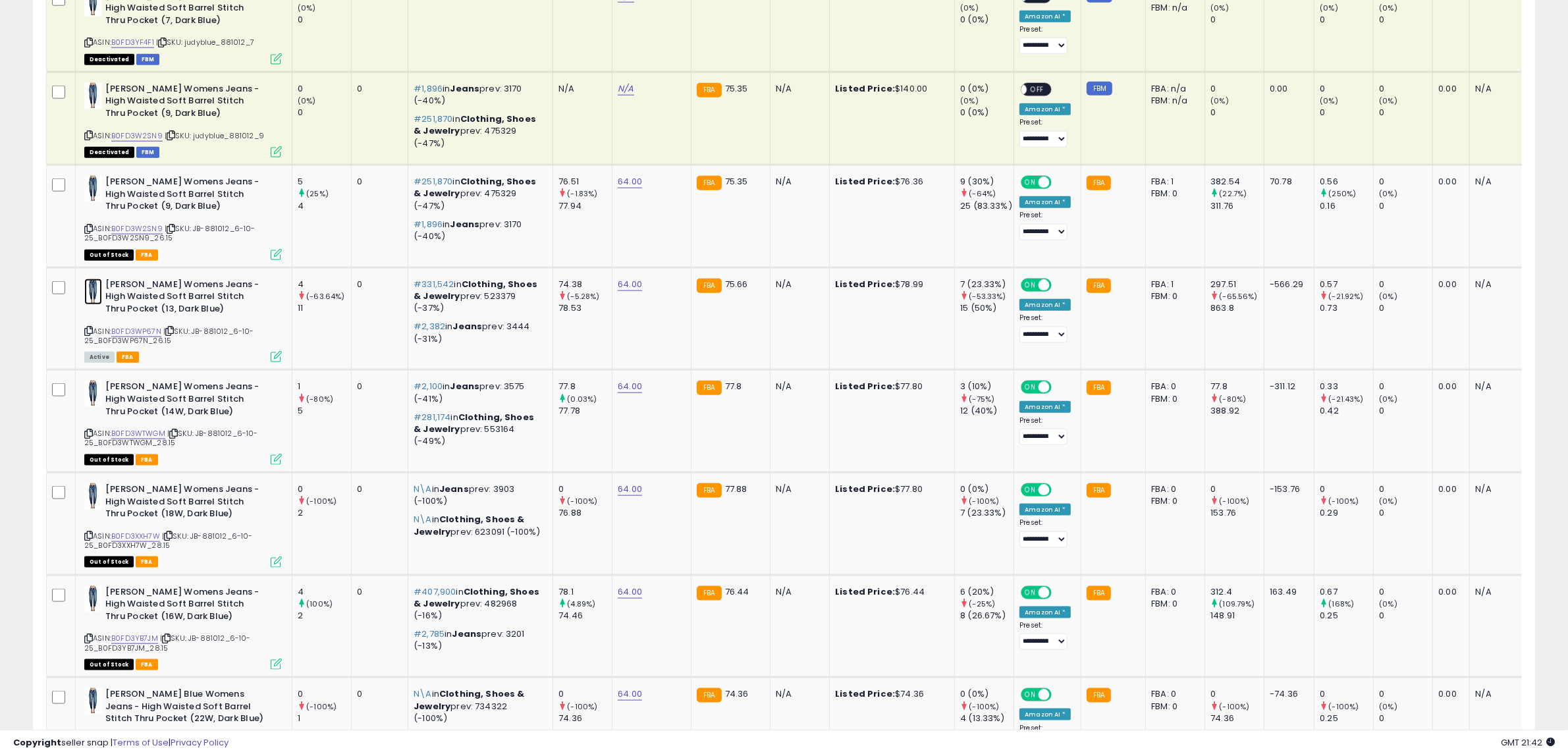
scroll to position [0, 0]
